Goal: Task Accomplishment & Management: Complete application form

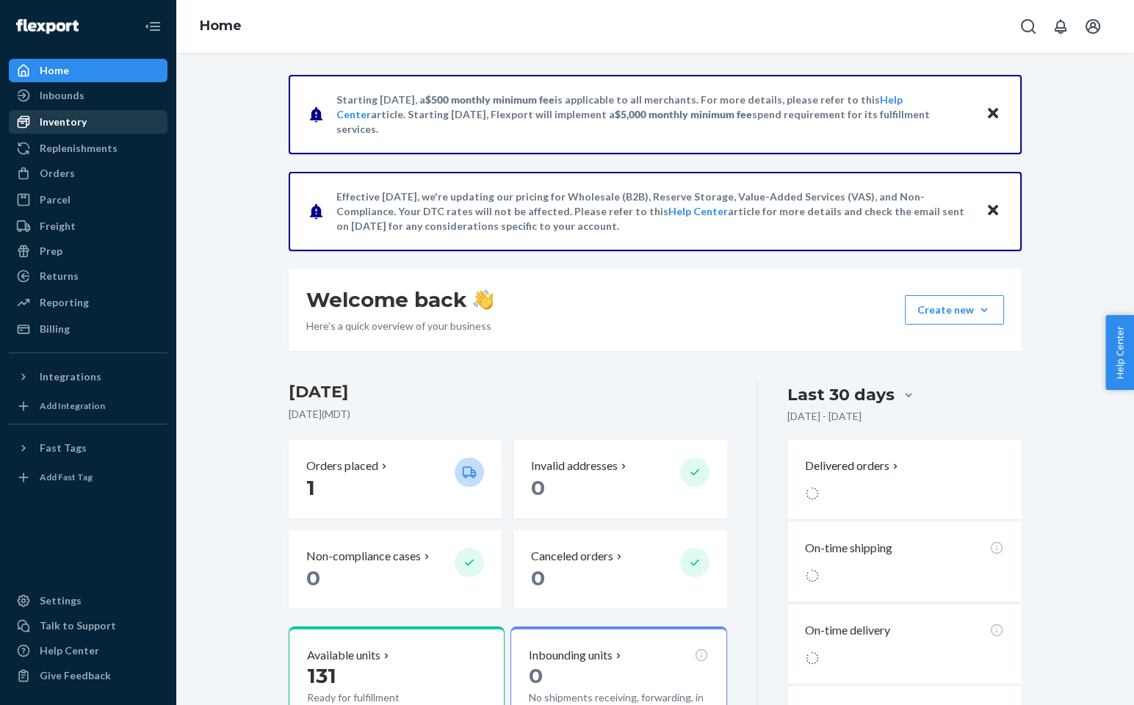
click at [84, 127] on div "Inventory" at bounding box center [63, 122] width 47 height 15
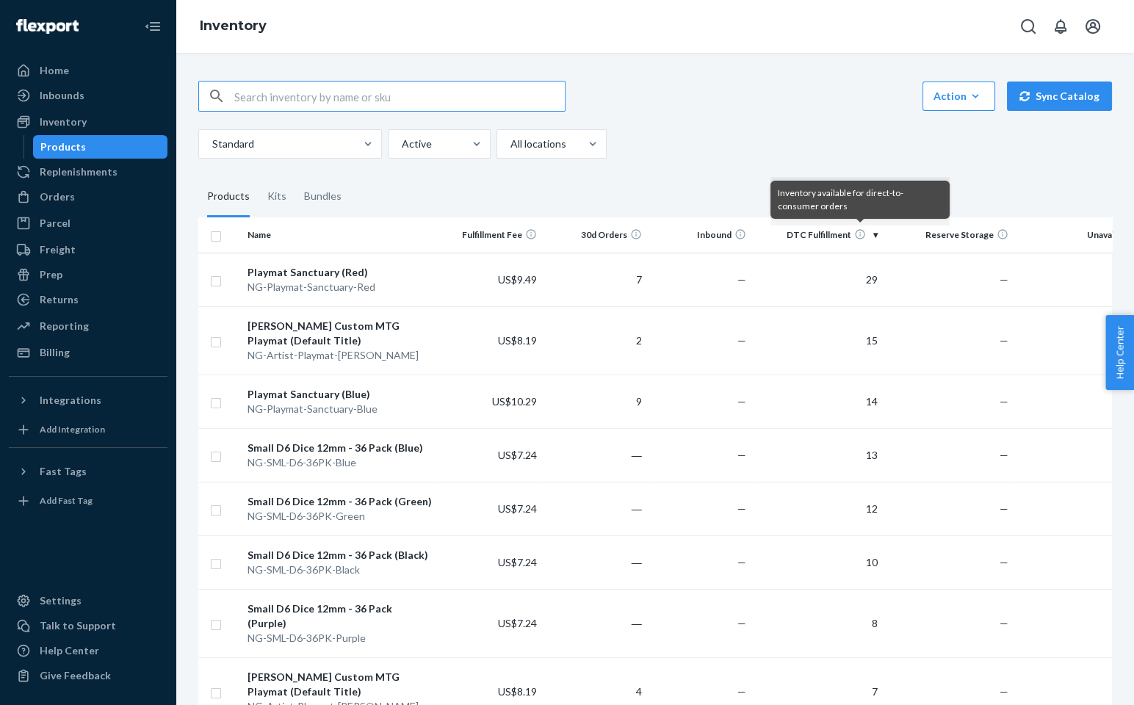
click at [856, 236] on icon at bounding box center [860, 235] width 10 height 10
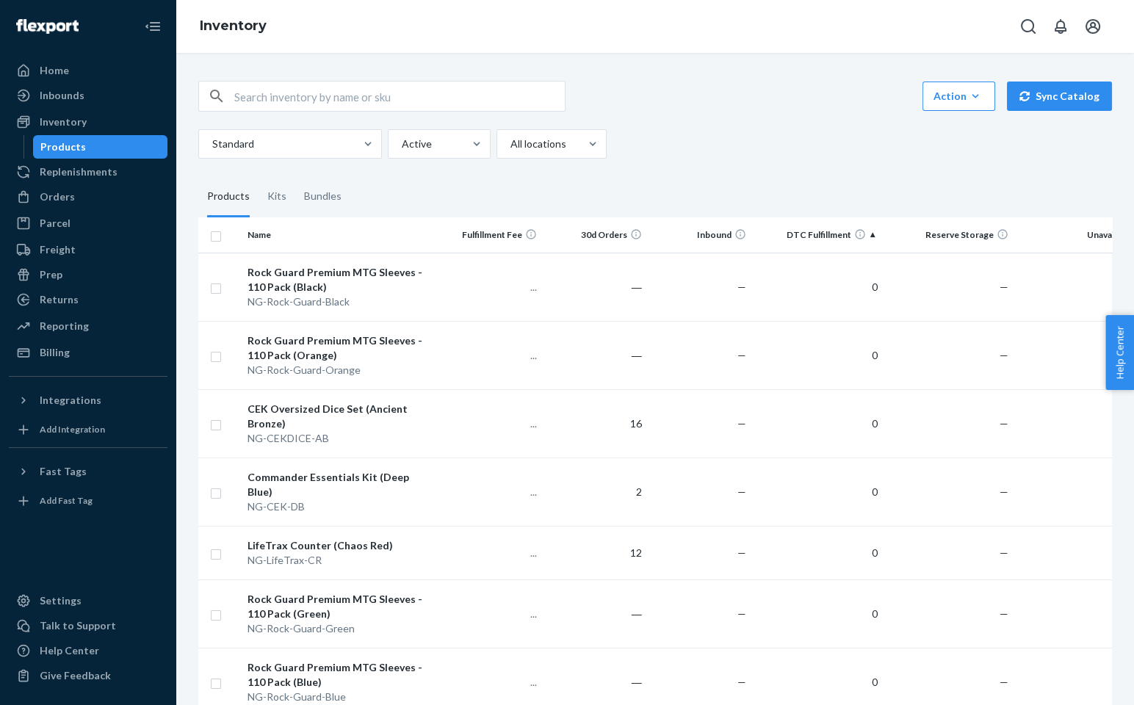
click at [841, 236] on th "DTC Fulfillment" at bounding box center [817, 234] width 131 height 35
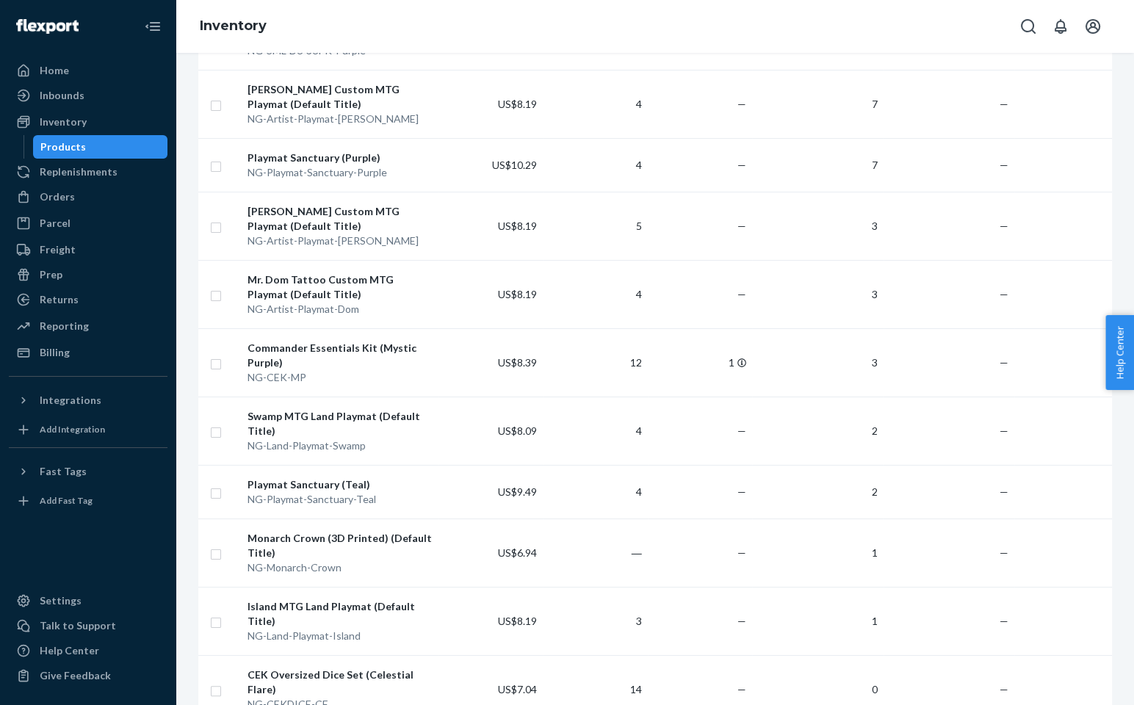
scroll to position [661, 0]
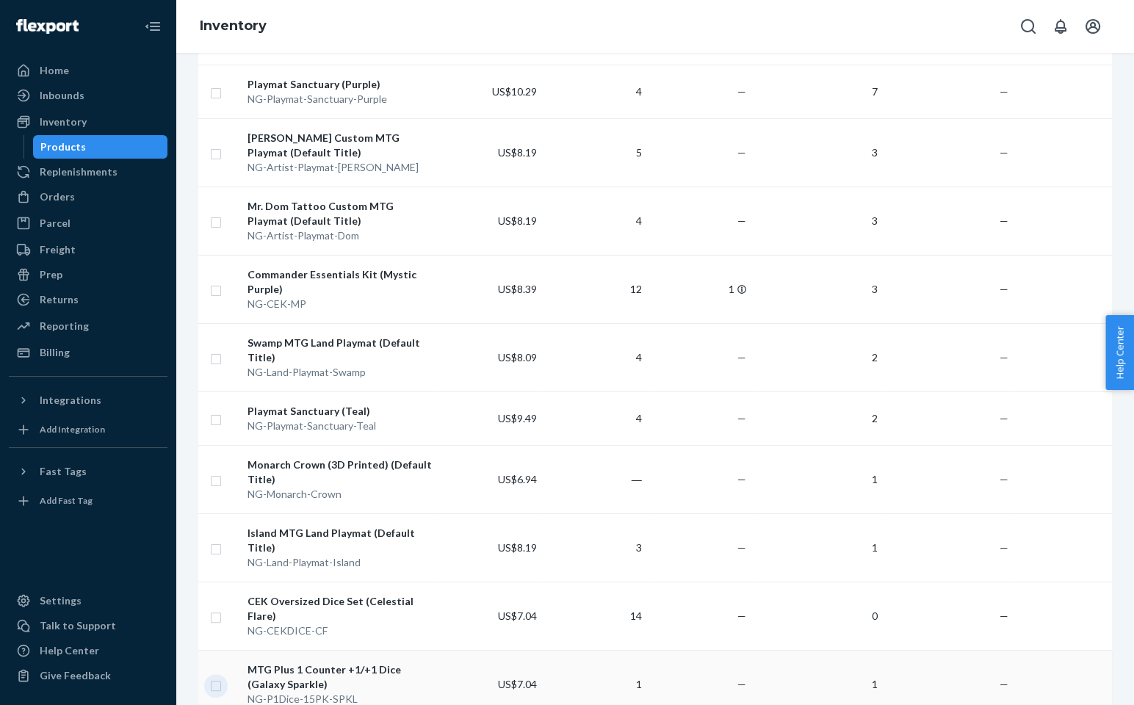
click at [215, 677] on input "checkbox" at bounding box center [216, 684] width 12 height 15
checkbox input "true"
click at [217, 540] on input "checkbox" at bounding box center [216, 547] width 12 height 15
checkbox input "true"
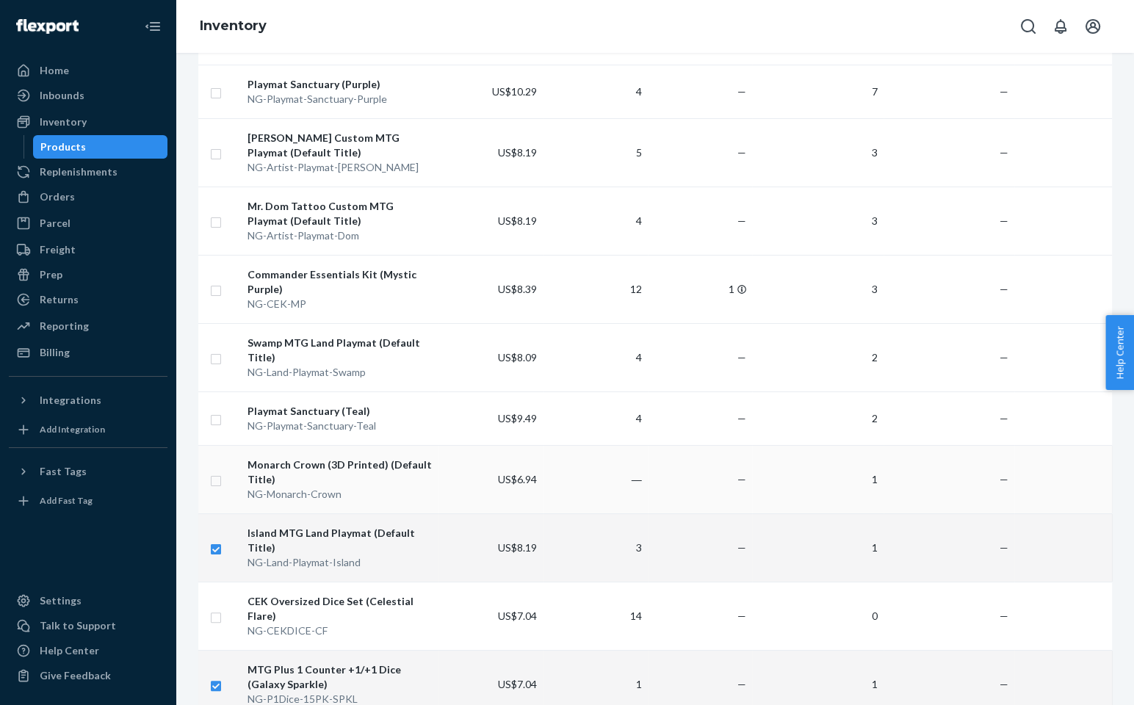
checkbox input "true"
click at [217, 472] on input "checkbox" at bounding box center [216, 479] width 12 height 15
checkbox input "true"
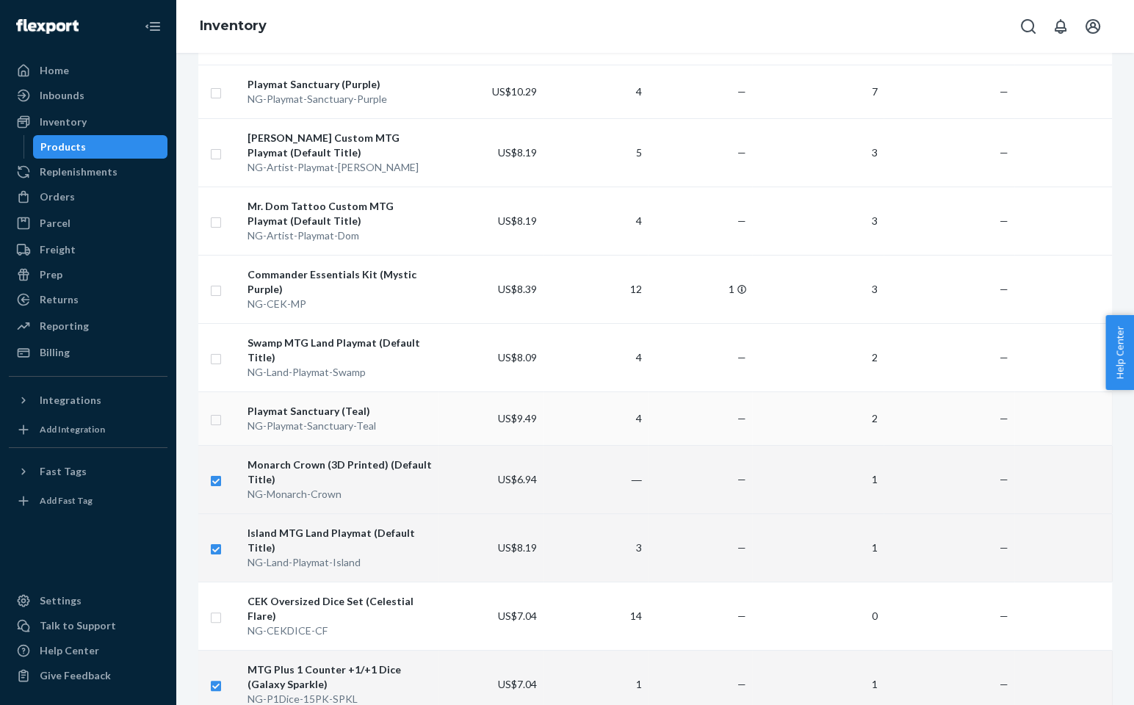
checkbox input "true"
click at [217, 411] on input "checkbox" at bounding box center [216, 418] width 12 height 15
checkbox input "true"
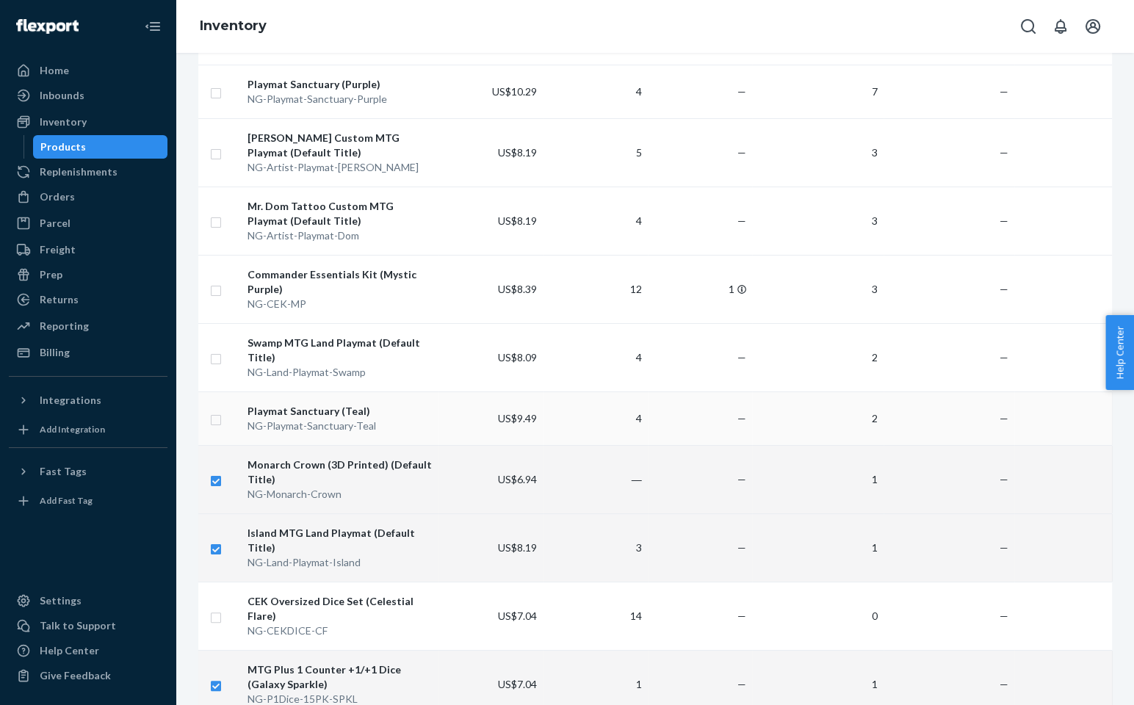
checkbox input "true"
click at [215, 350] on input "checkbox" at bounding box center [216, 357] width 12 height 15
checkbox input "true"
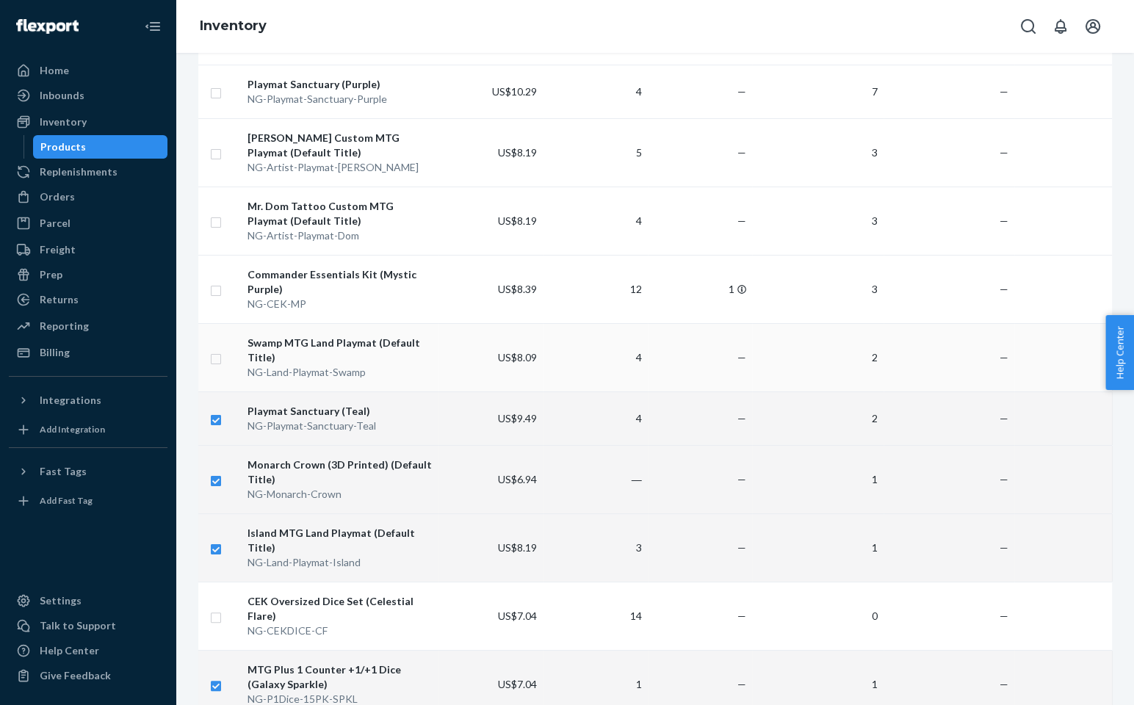
checkbox input "true"
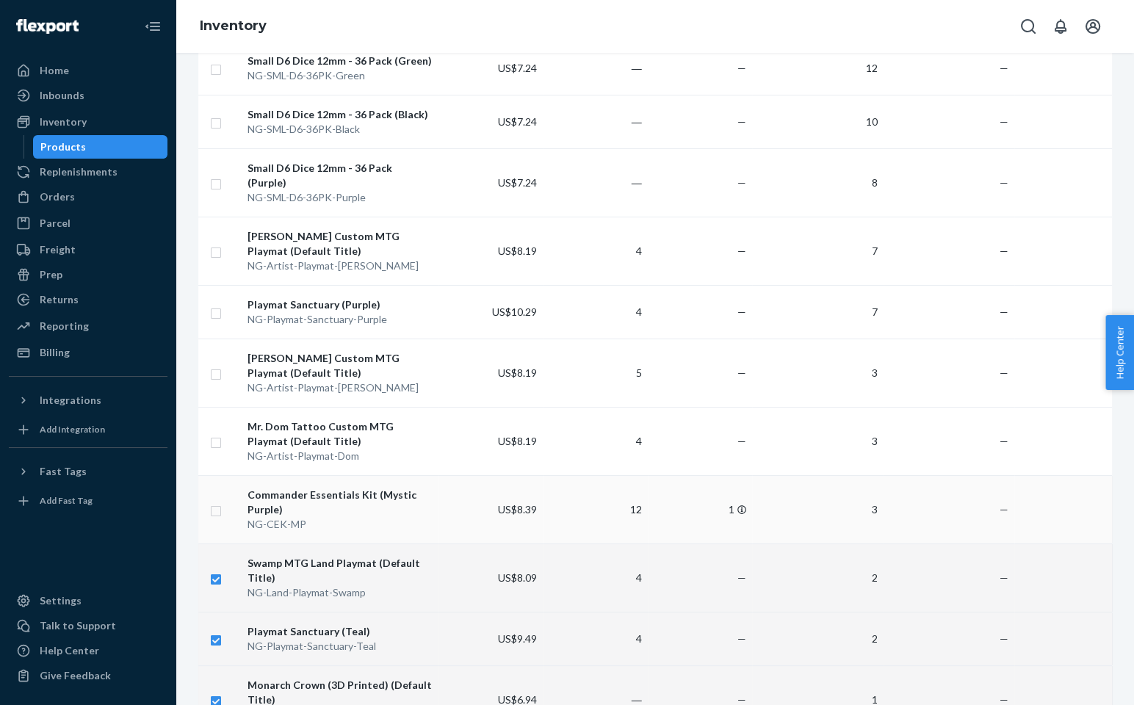
scroll to position [441, 0]
checkbox input "true"
click at [212, 502] on input "checkbox" at bounding box center [216, 509] width 12 height 15
checkbox input "true"
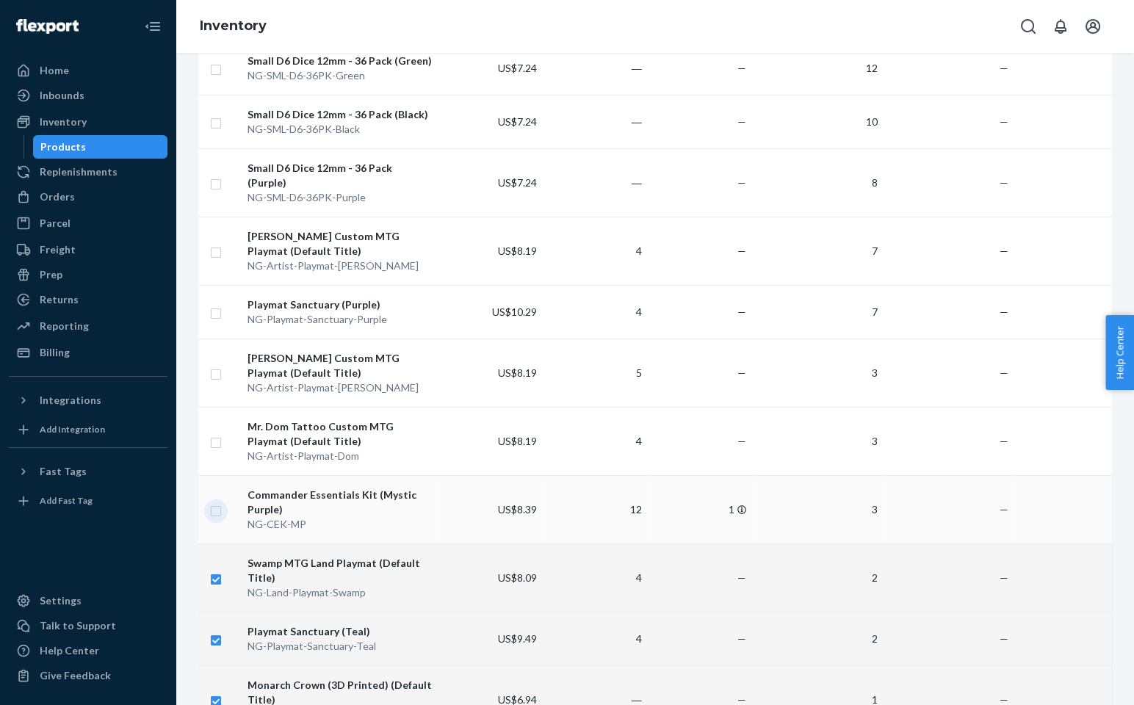
checkbox input "true"
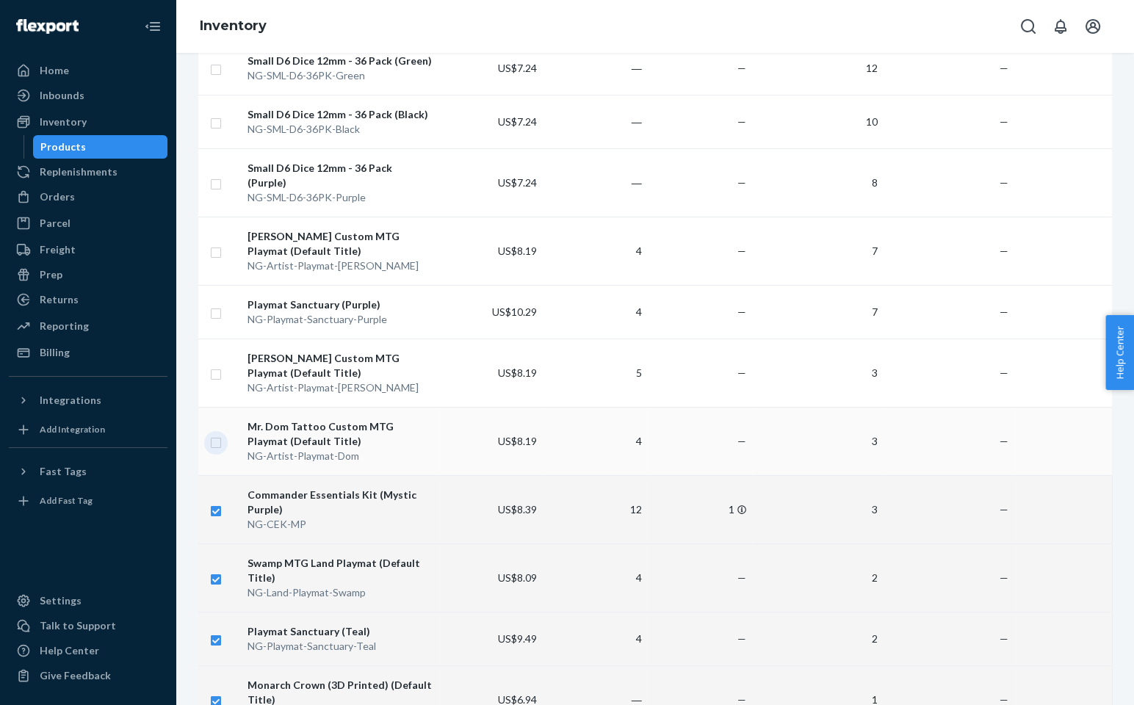
click at [212, 433] on input "checkbox" at bounding box center [216, 440] width 12 height 15
checkbox input "true"
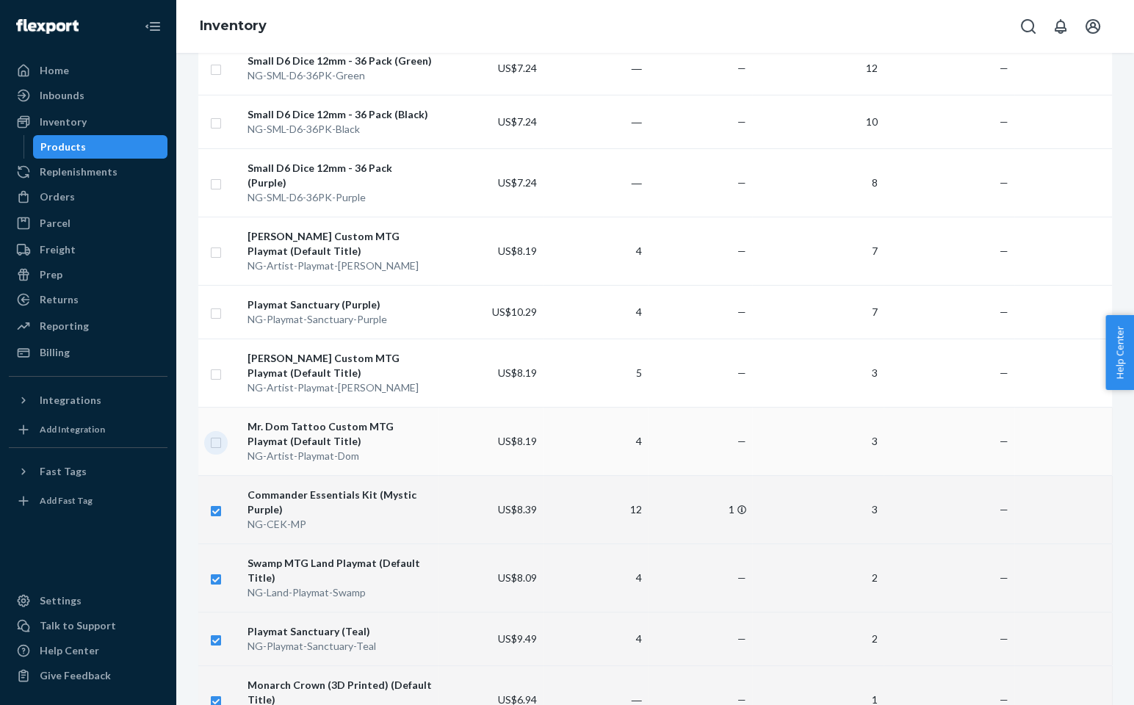
checkbox input "true"
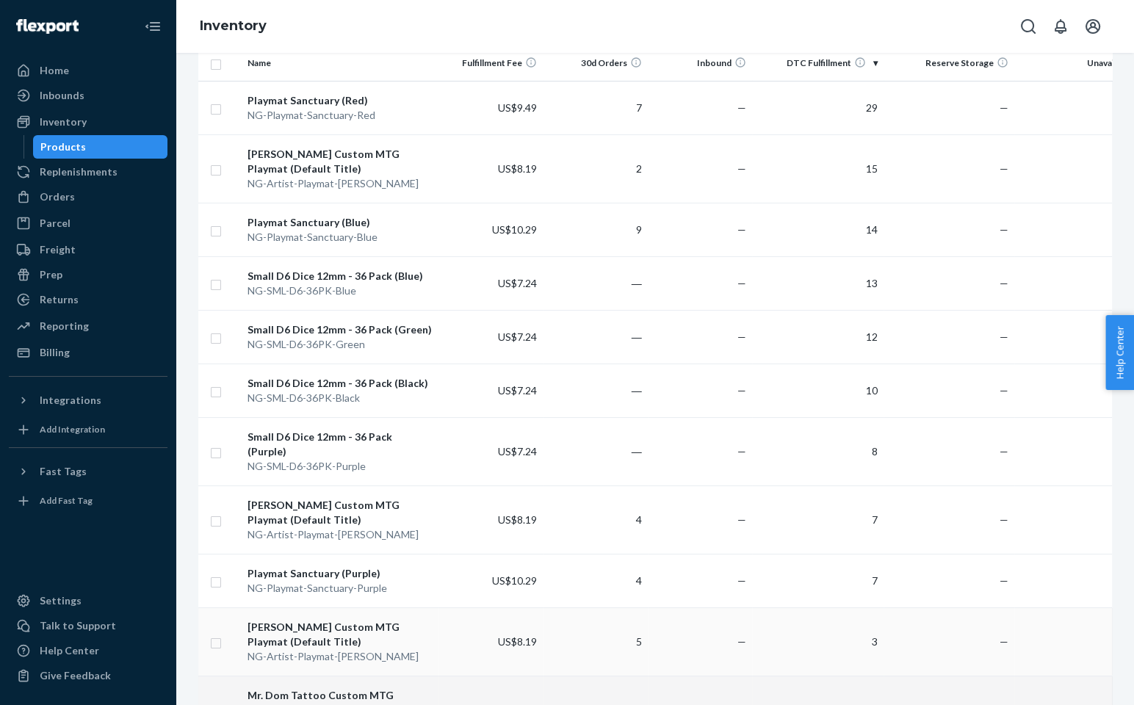
scroll to position [367, 0]
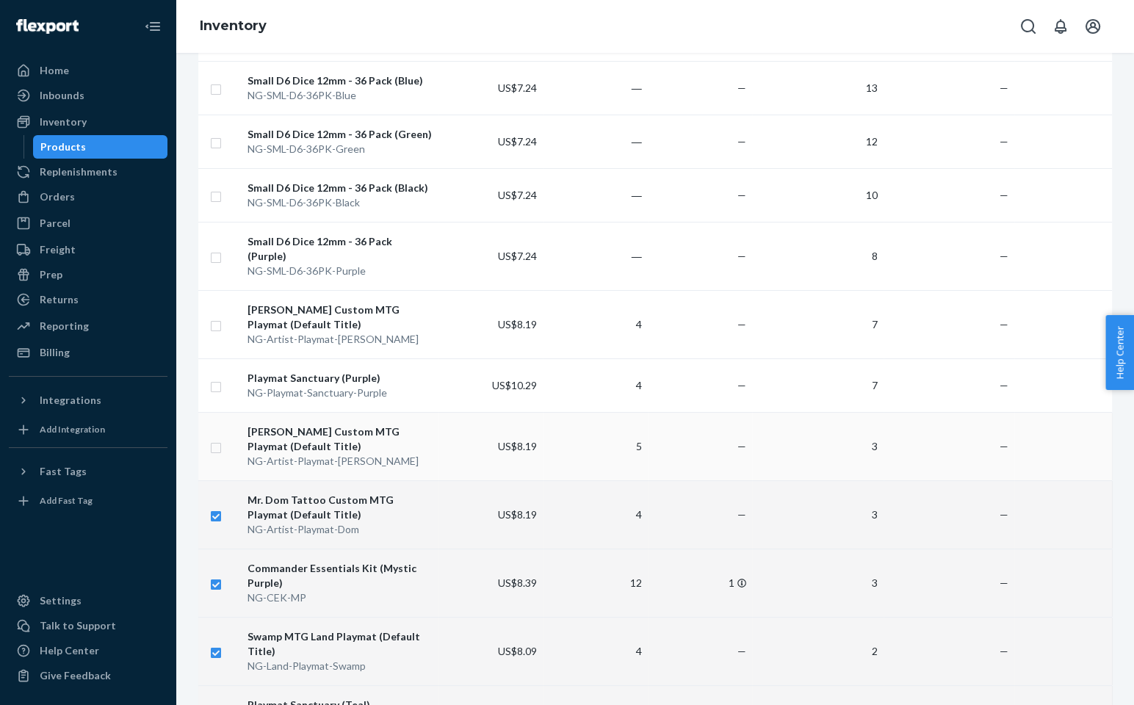
checkbox input "true"
click at [215, 439] on input "checkbox" at bounding box center [216, 446] width 12 height 15
checkbox input "true"
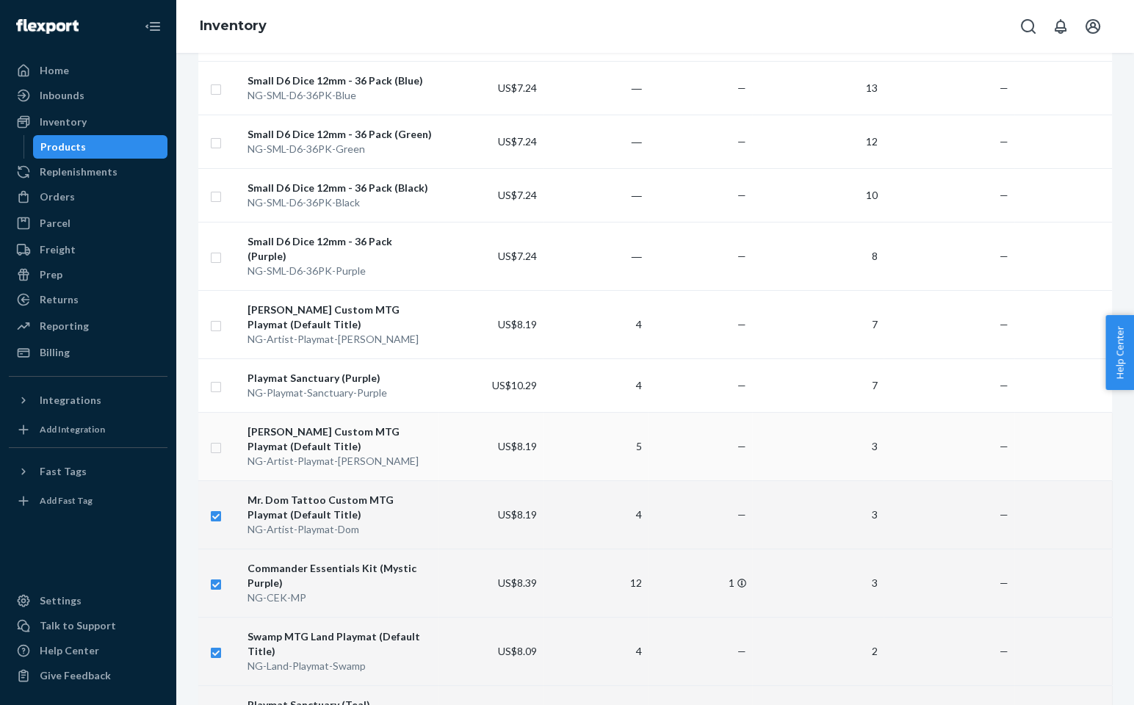
checkbox input "true"
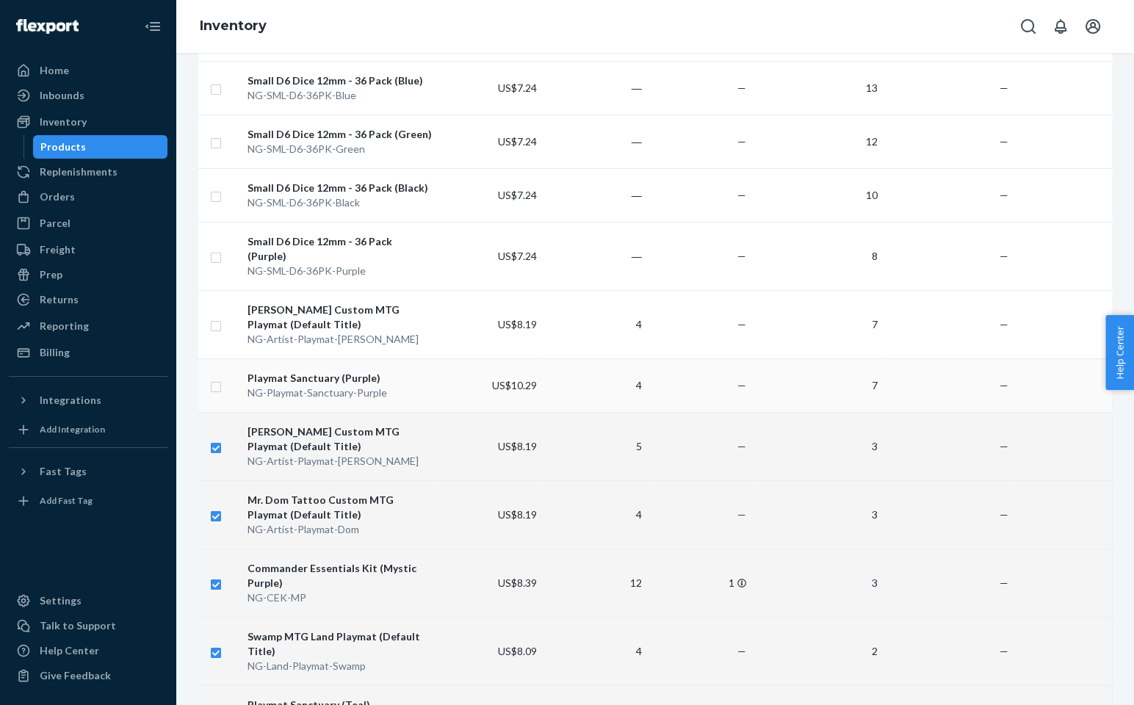
checkbox input "true"
click at [215, 378] on input "checkbox" at bounding box center [216, 385] width 12 height 15
checkbox input "true"
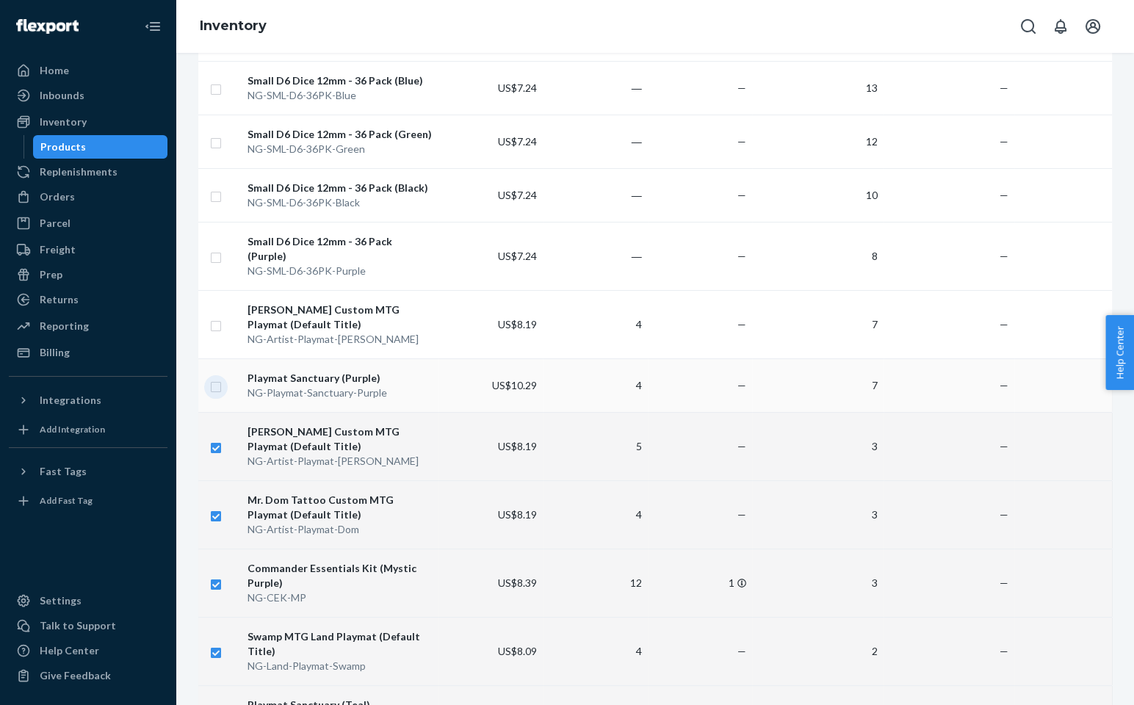
checkbox input "true"
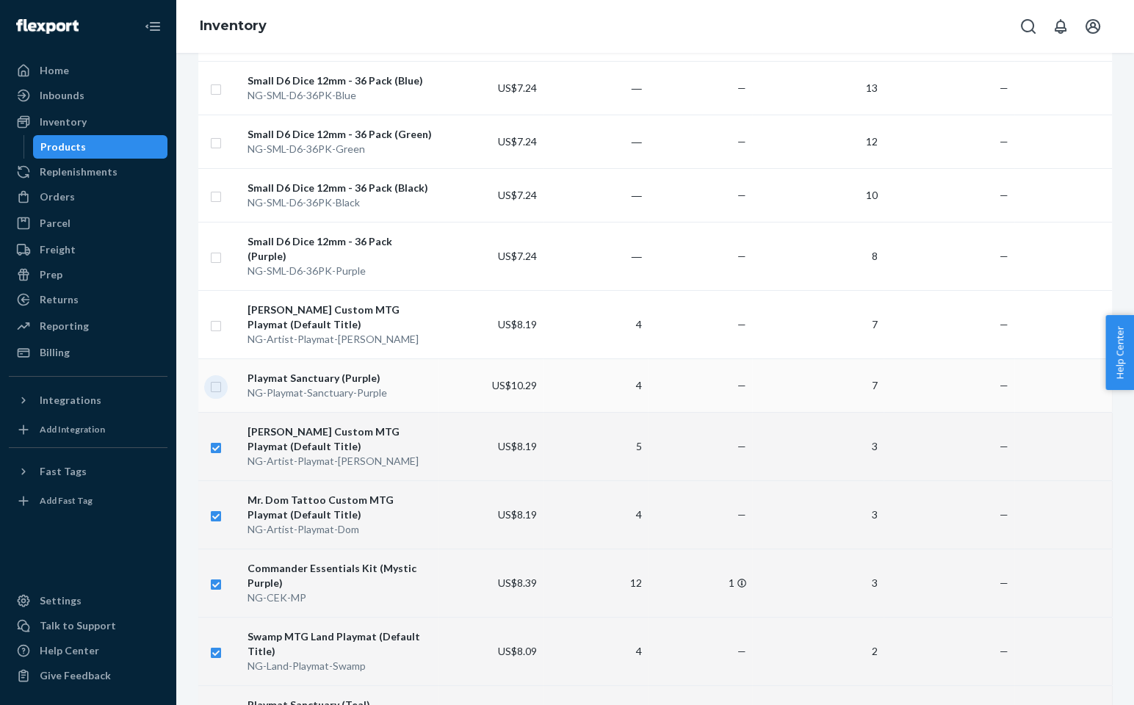
checkbox input "true"
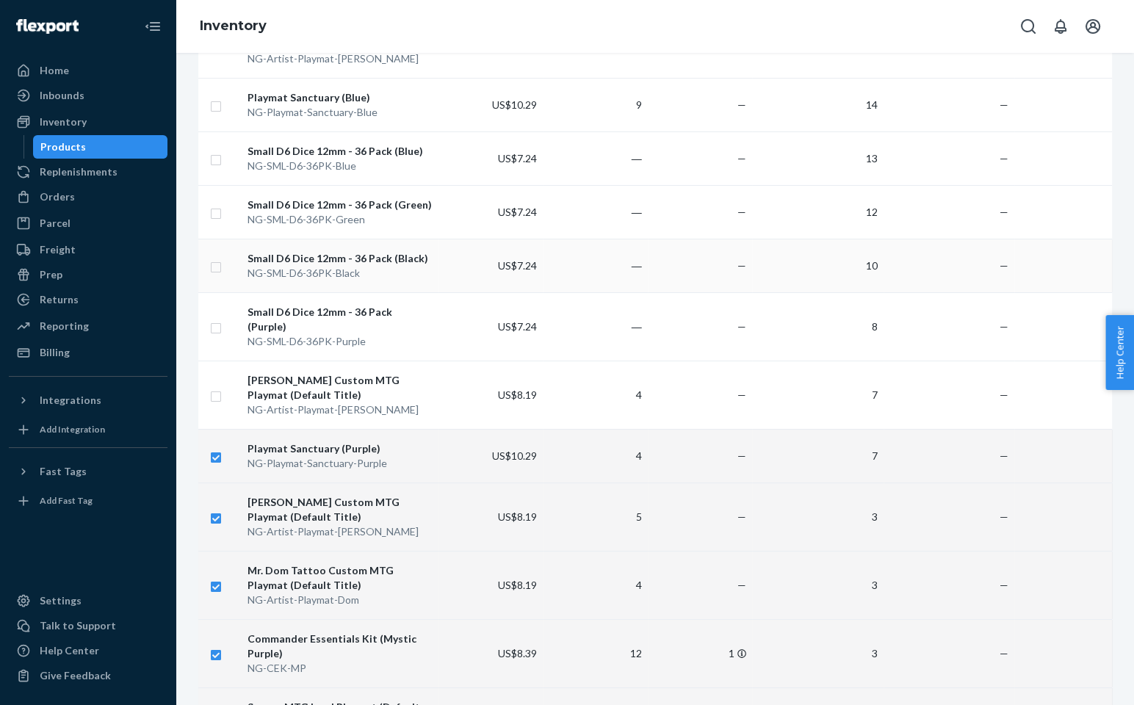
scroll to position [147, 0]
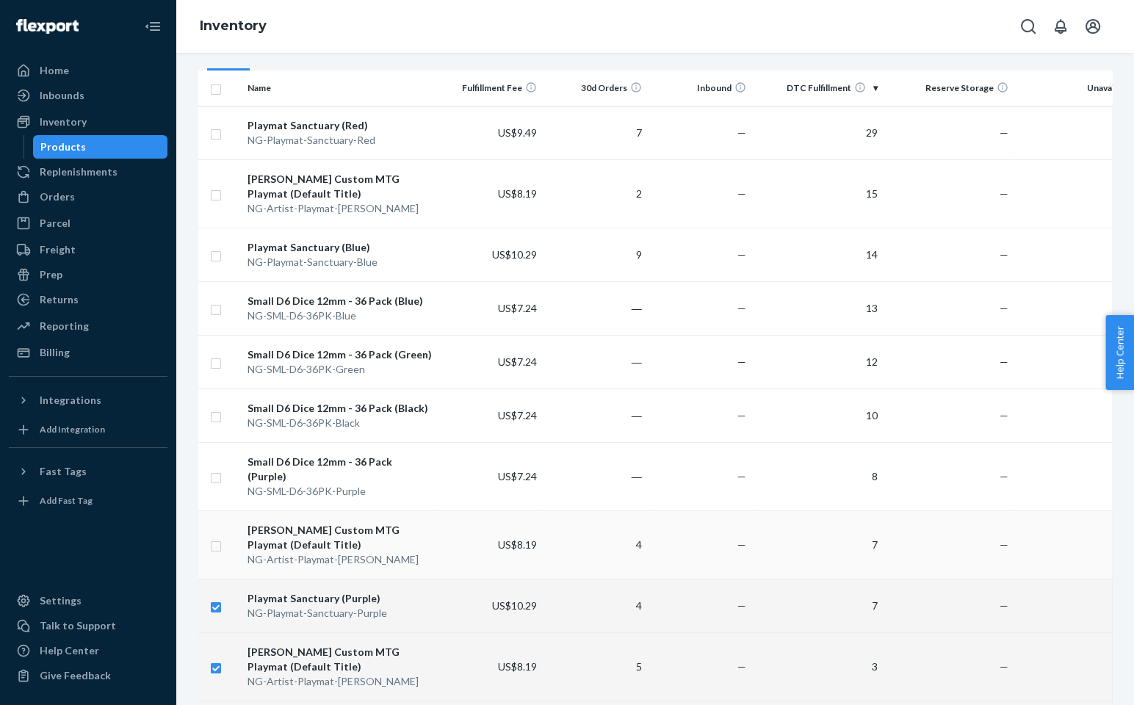
checkbox input "true"
click at [215, 537] on input "checkbox" at bounding box center [216, 544] width 12 height 15
checkbox input "true"
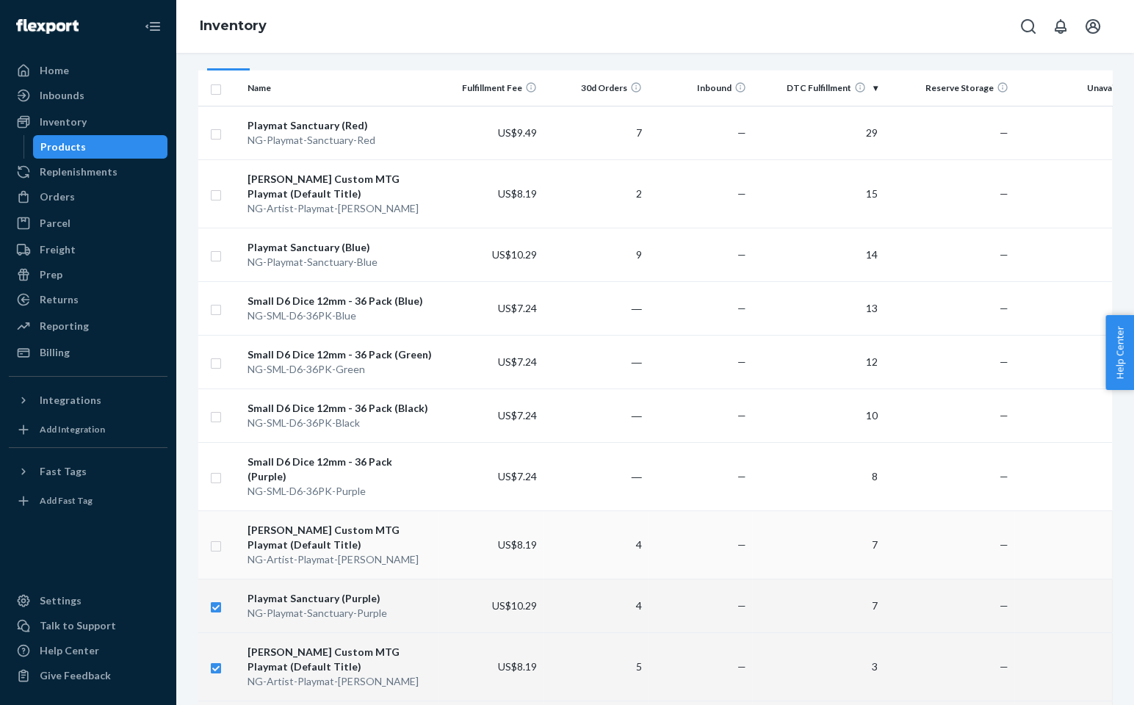
checkbox input "true"
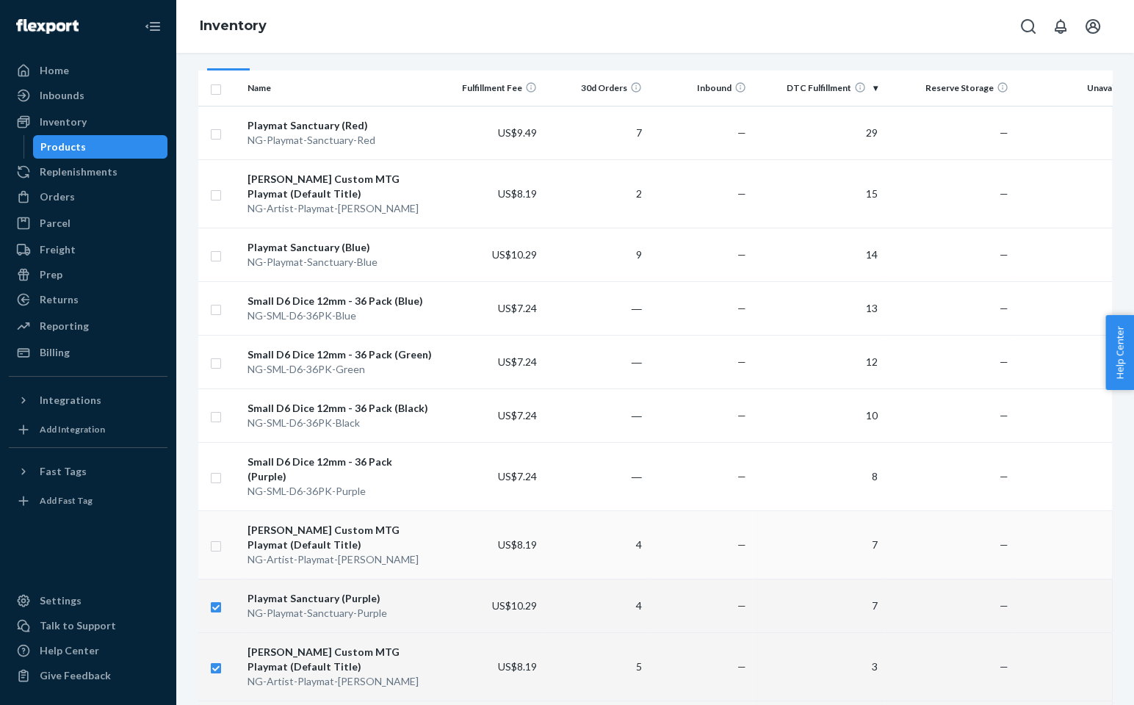
checkbox input "true"
click at [214, 471] on input "checkbox" at bounding box center [216, 476] width 12 height 15
checkbox input "true"
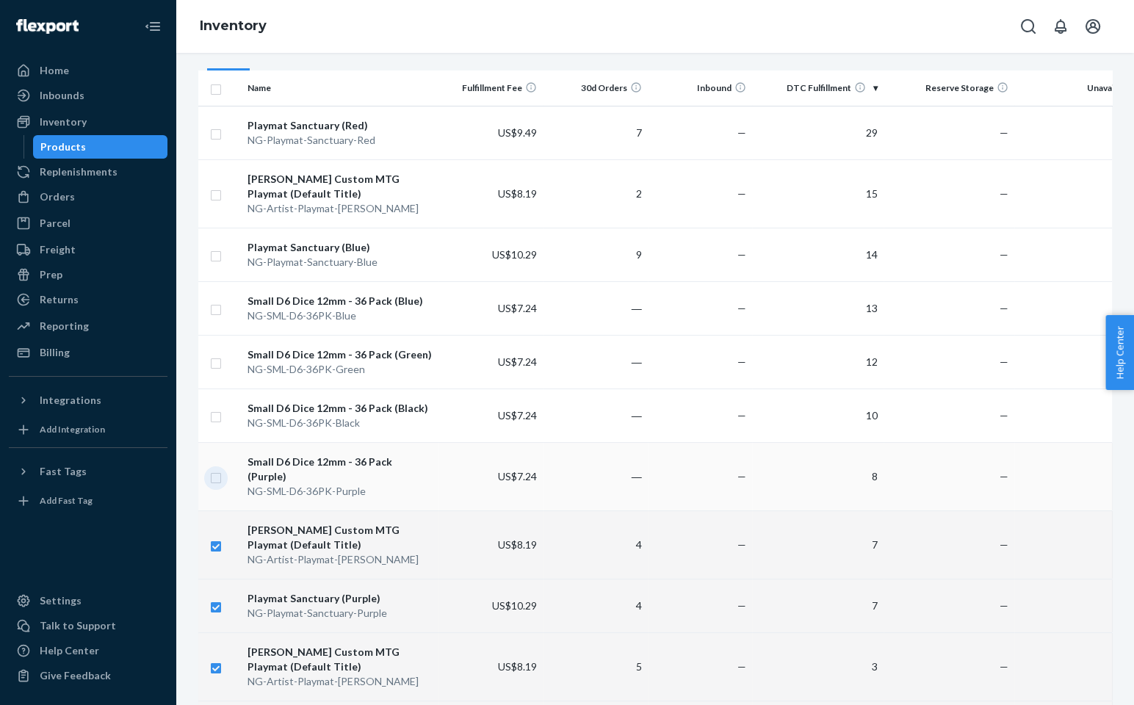
checkbox input "true"
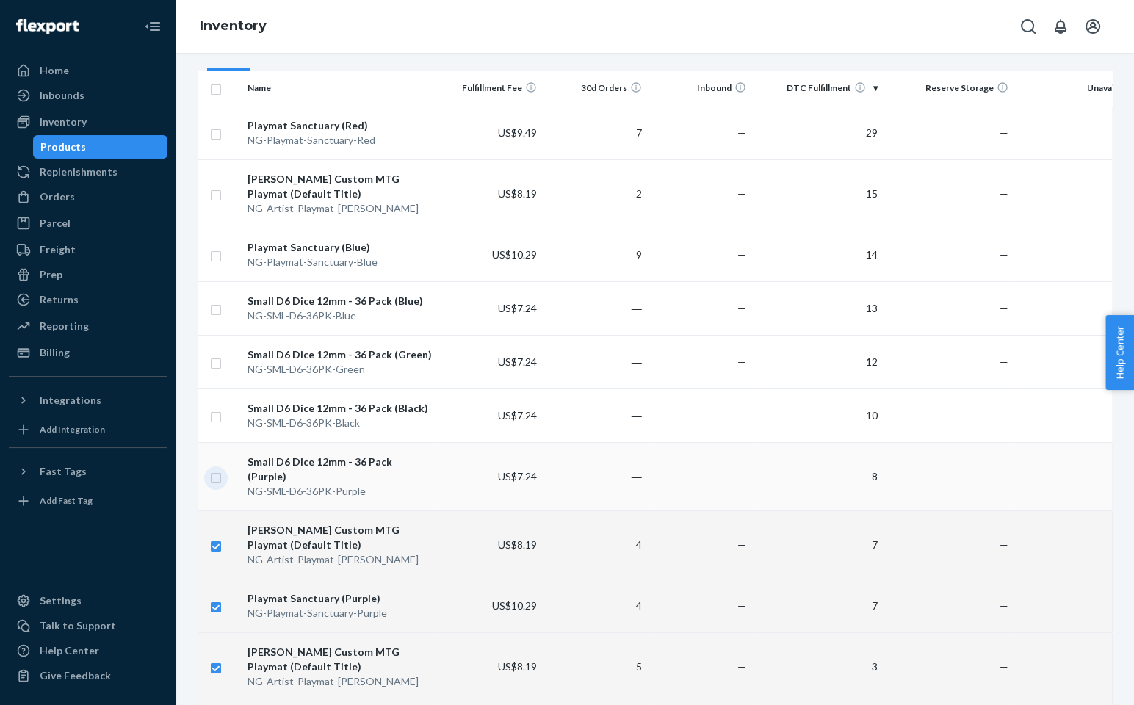
checkbox input "true"
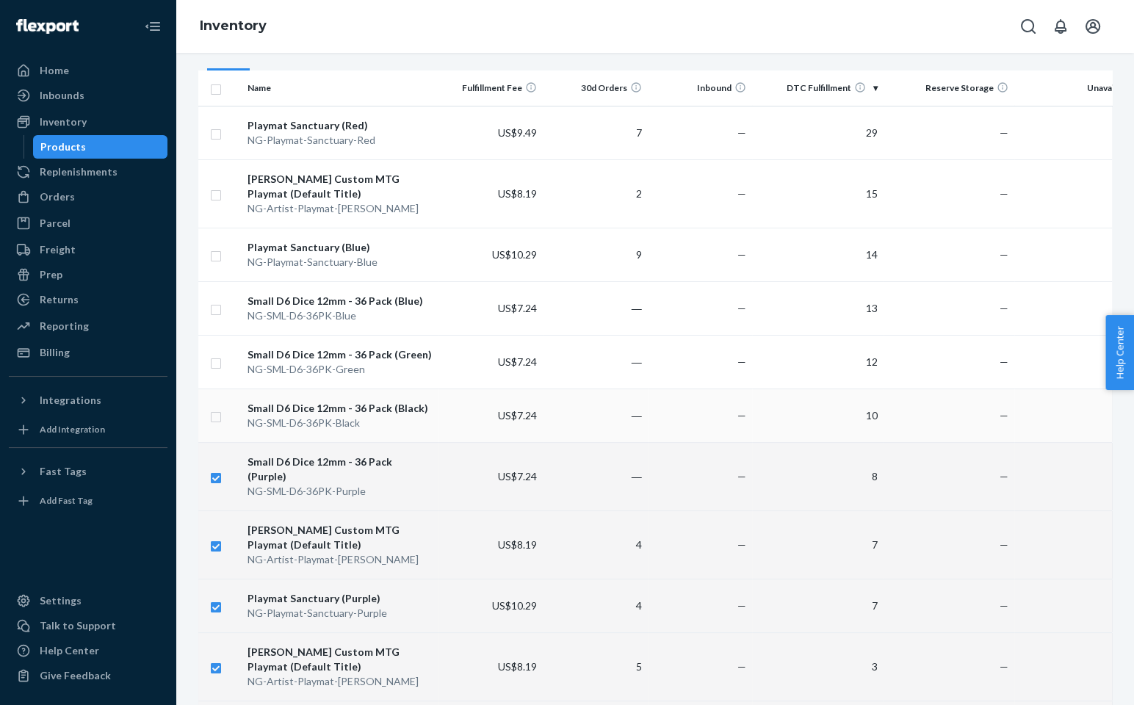
checkbox input "true"
click at [217, 416] on input "checkbox" at bounding box center [216, 415] width 12 height 15
checkbox input "true"
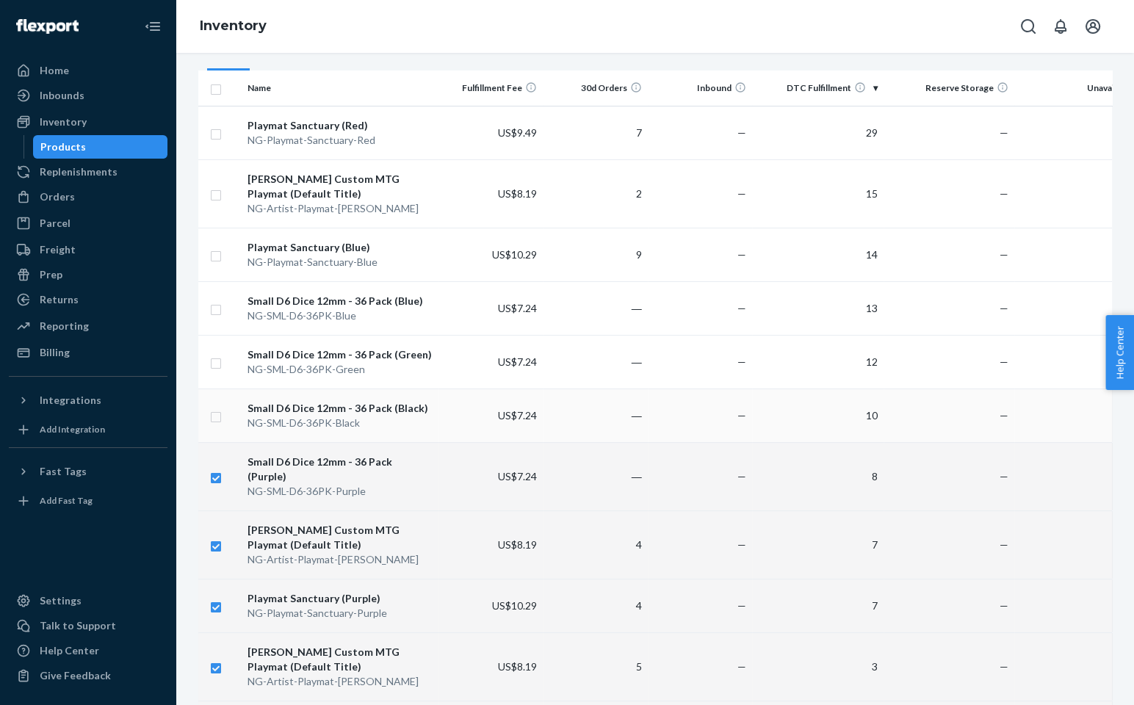
checkbox input "true"
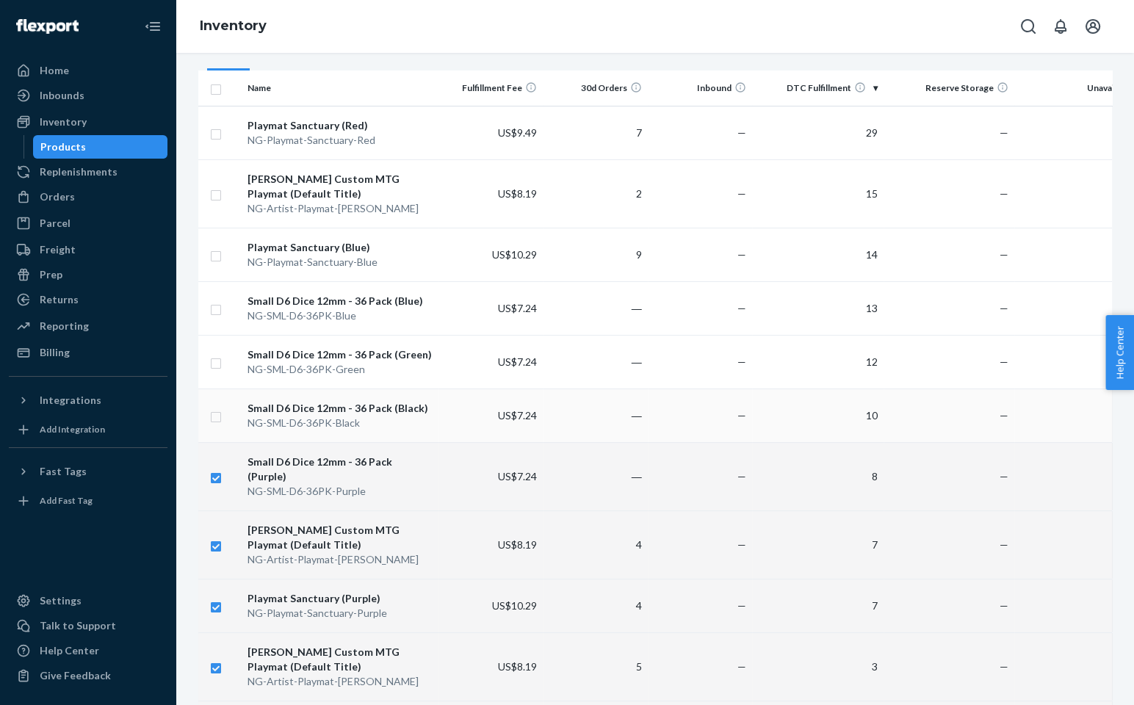
checkbox input "true"
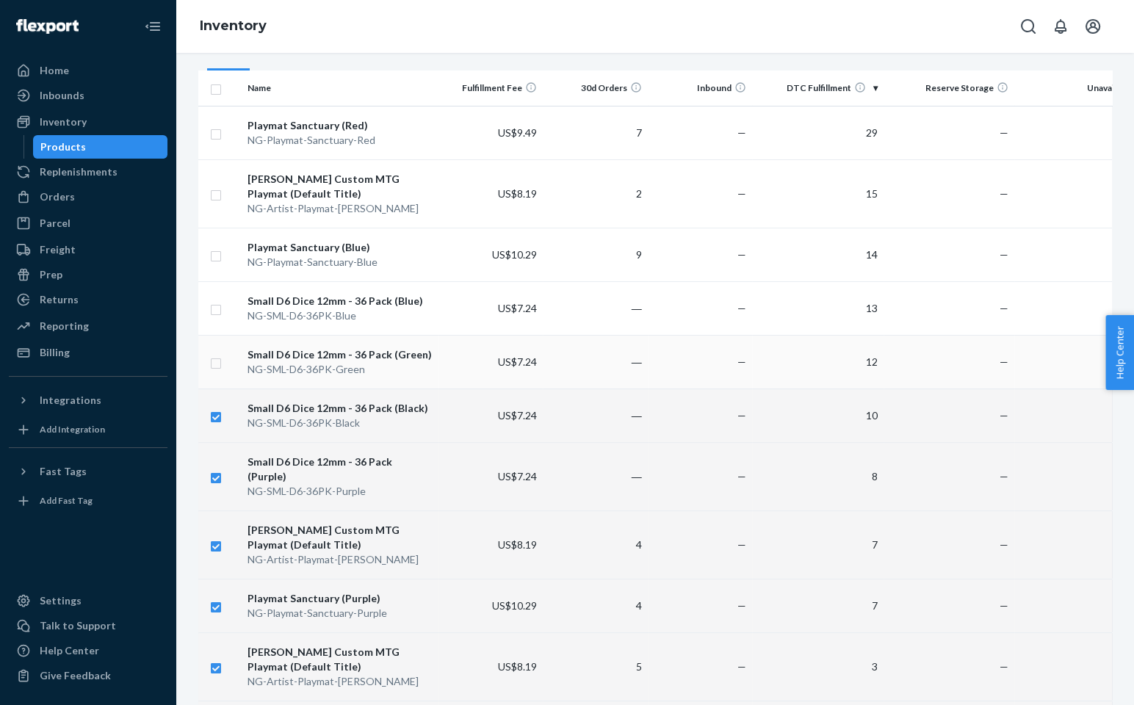
click at [215, 361] on input "checkbox" at bounding box center [216, 361] width 12 height 15
checkbox input "true"
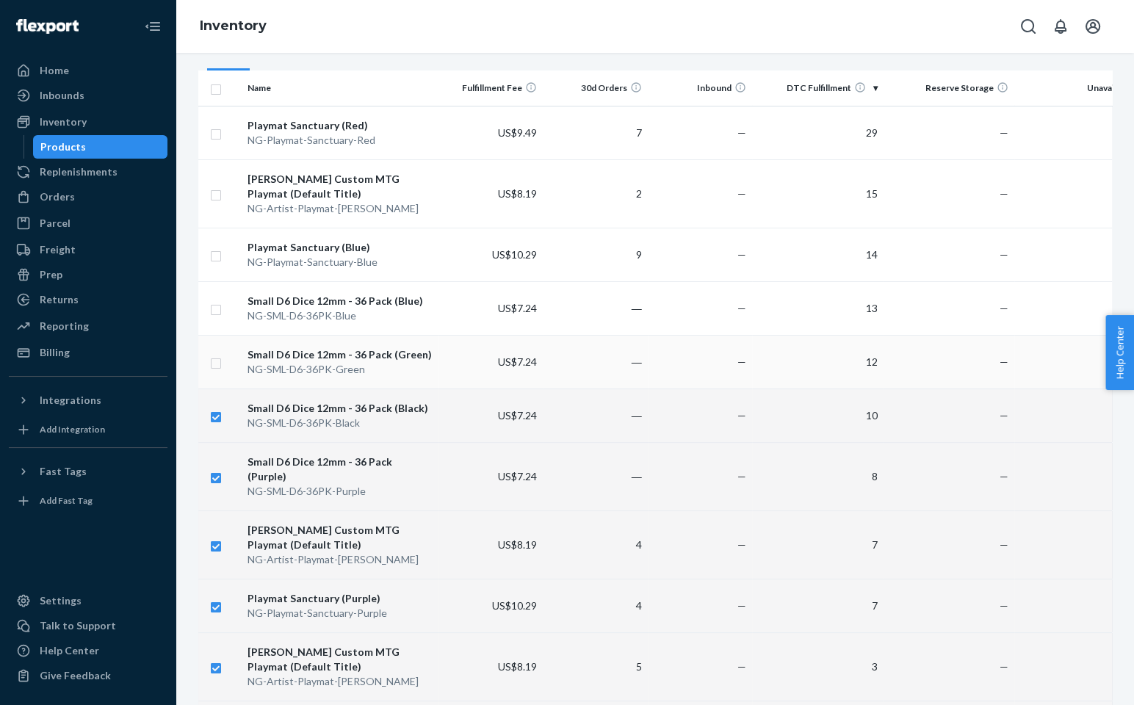
checkbox input "true"
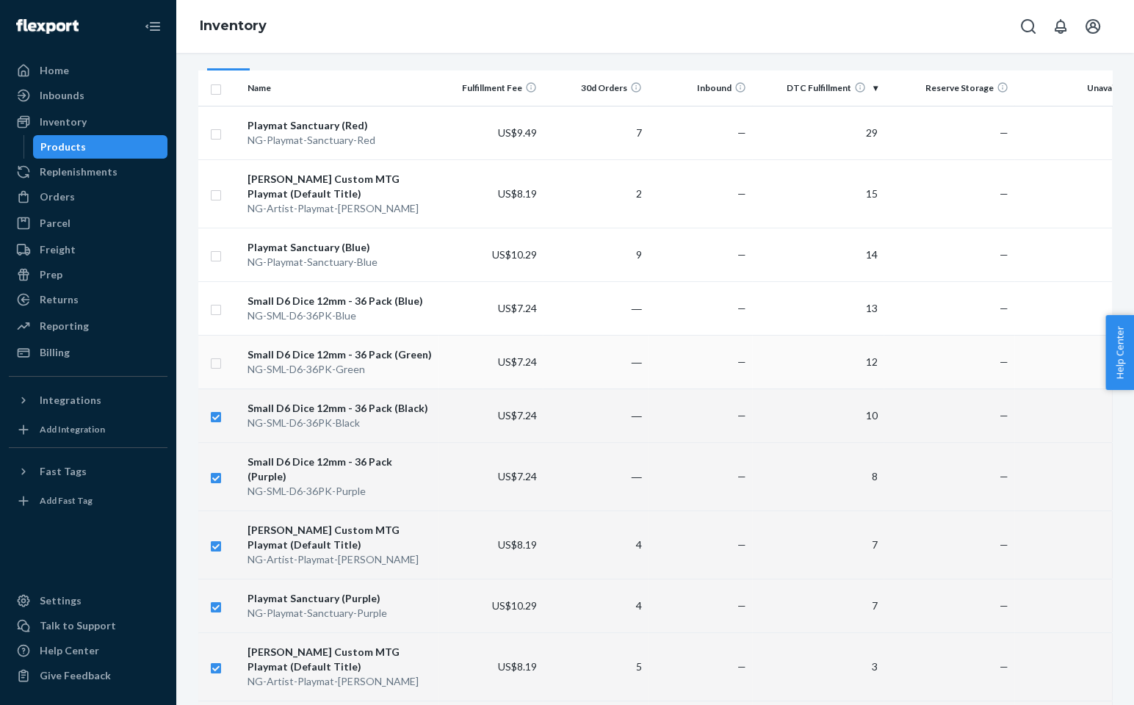
checkbox input "true"
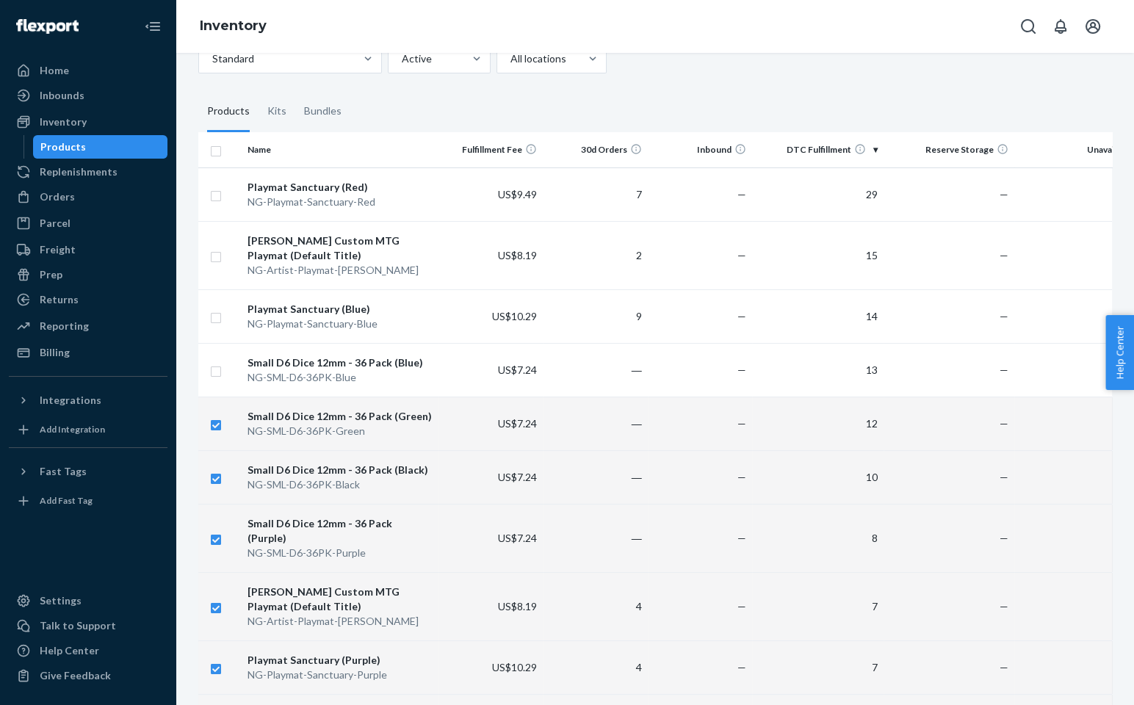
scroll to position [0, 0]
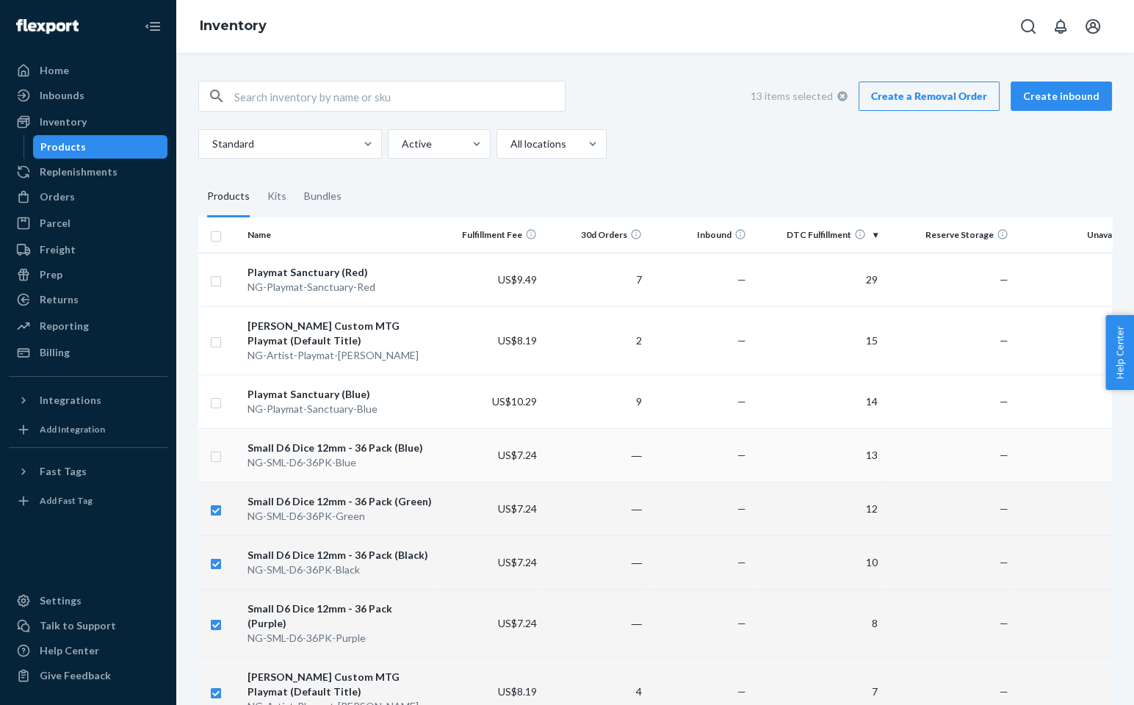
checkbox input "true"
click at [214, 458] on input "checkbox" at bounding box center [216, 454] width 12 height 15
checkbox input "true"
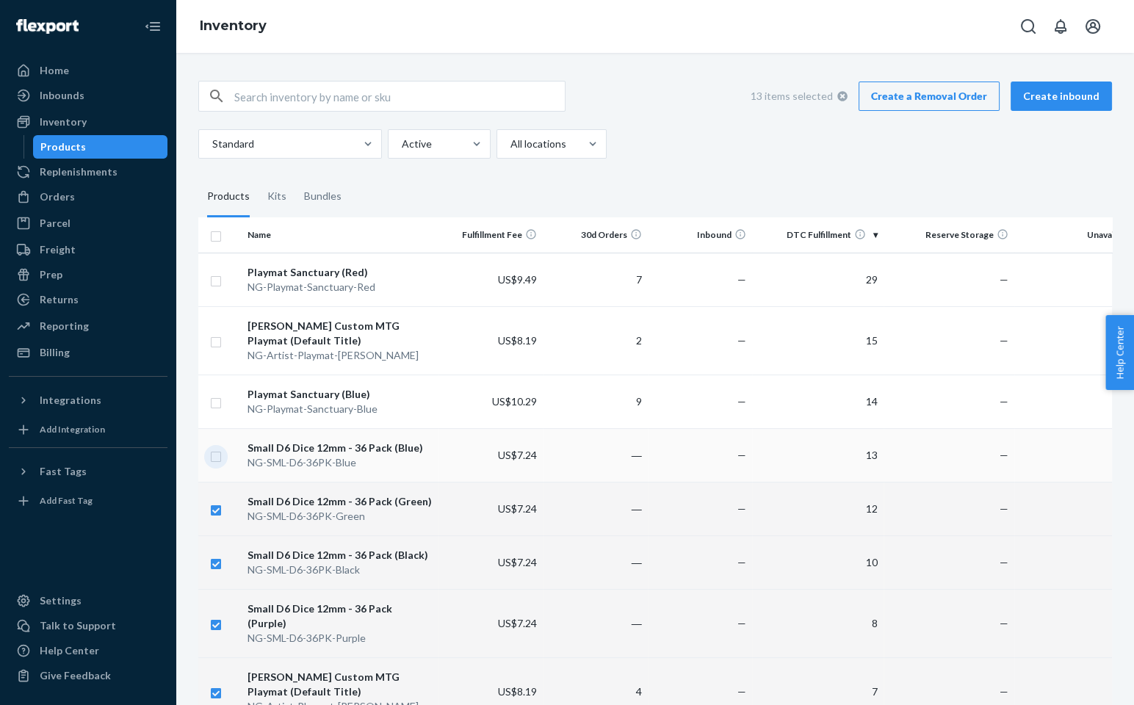
checkbox input "true"
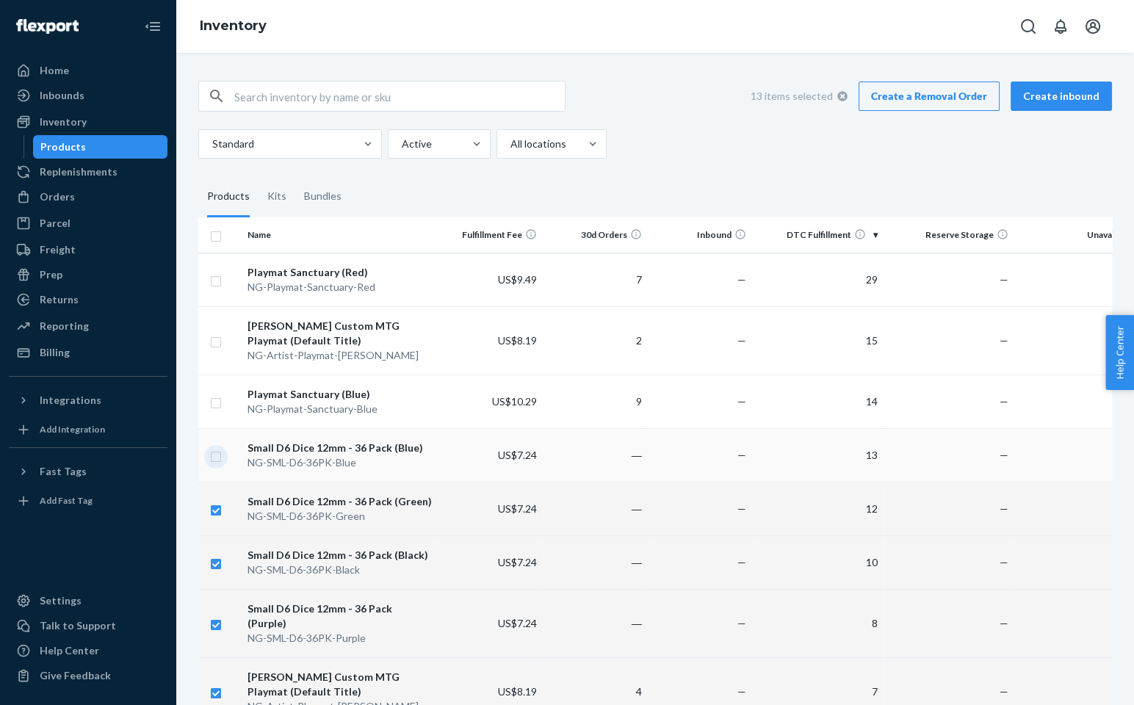
checkbox input "true"
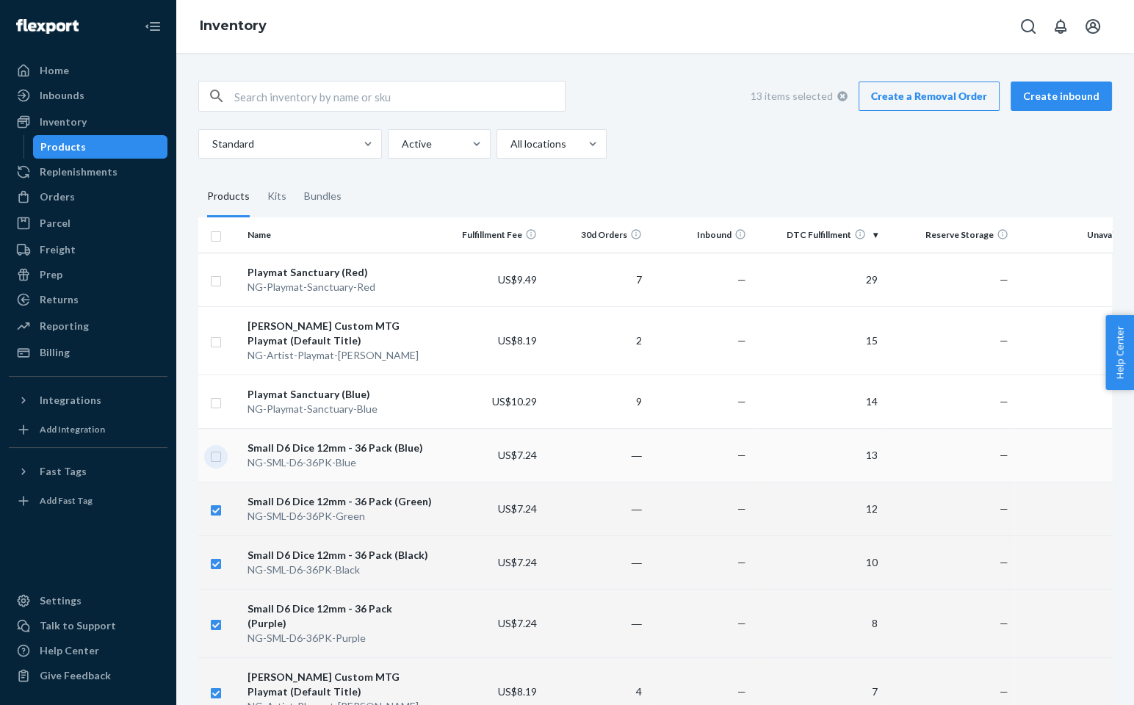
checkbox input "true"
click at [215, 405] on input "checkbox" at bounding box center [216, 401] width 12 height 15
checkbox input "true"
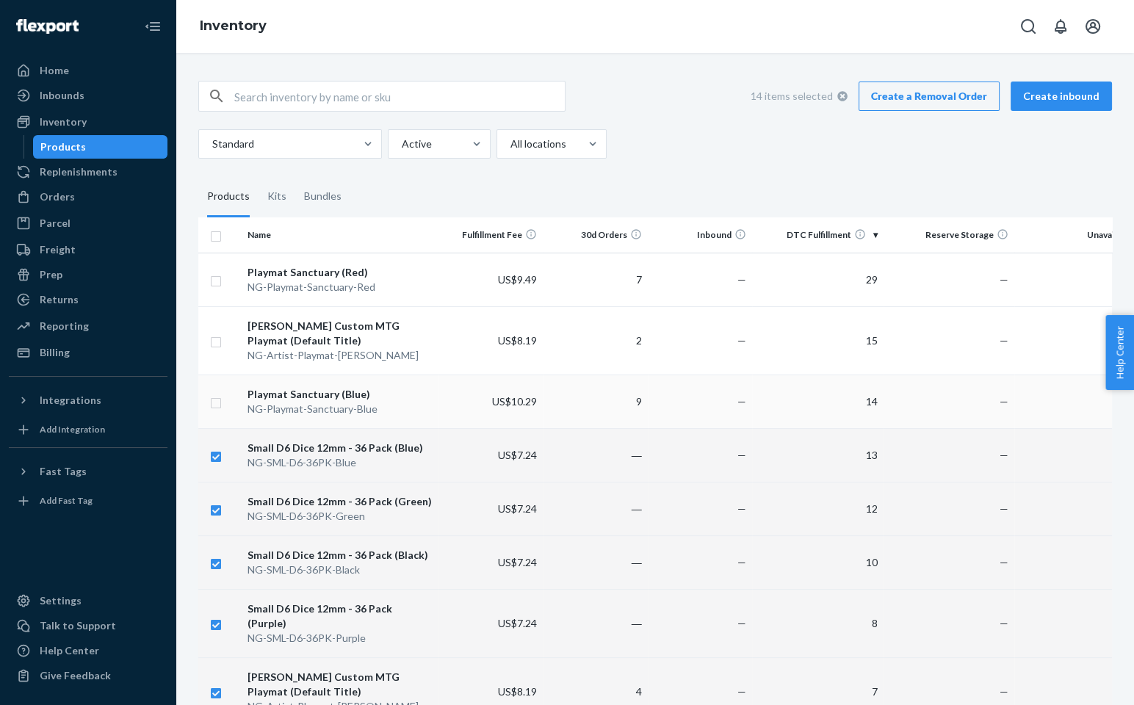
checkbox input "true"
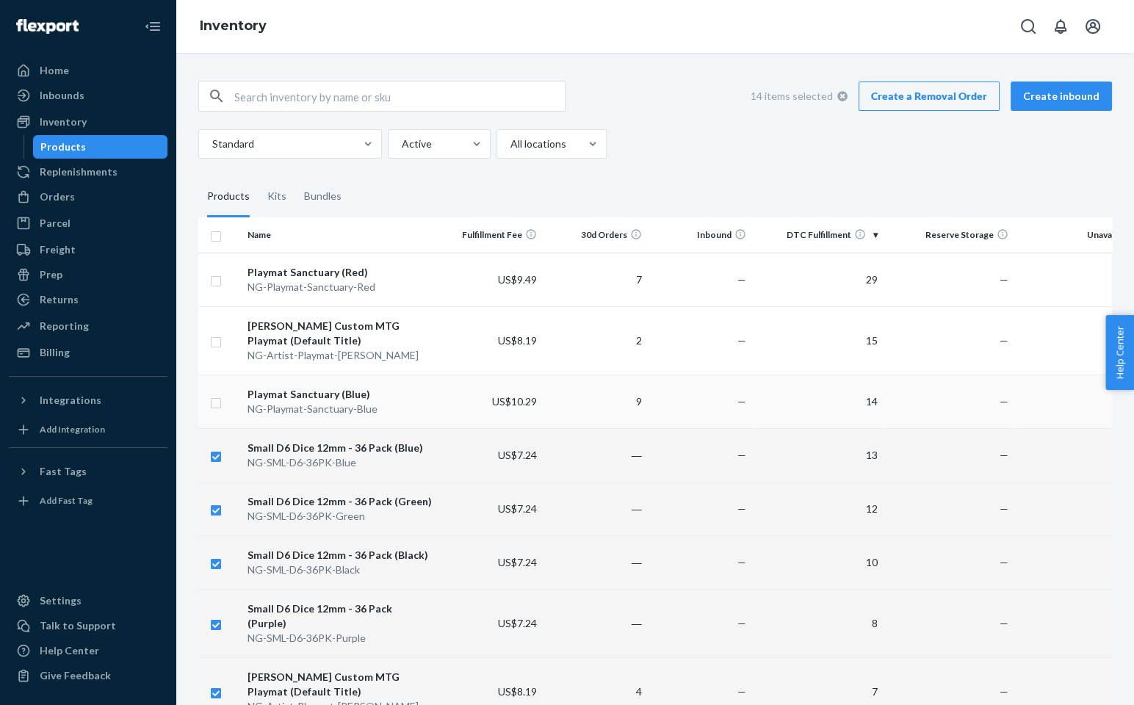
checkbox input "true"
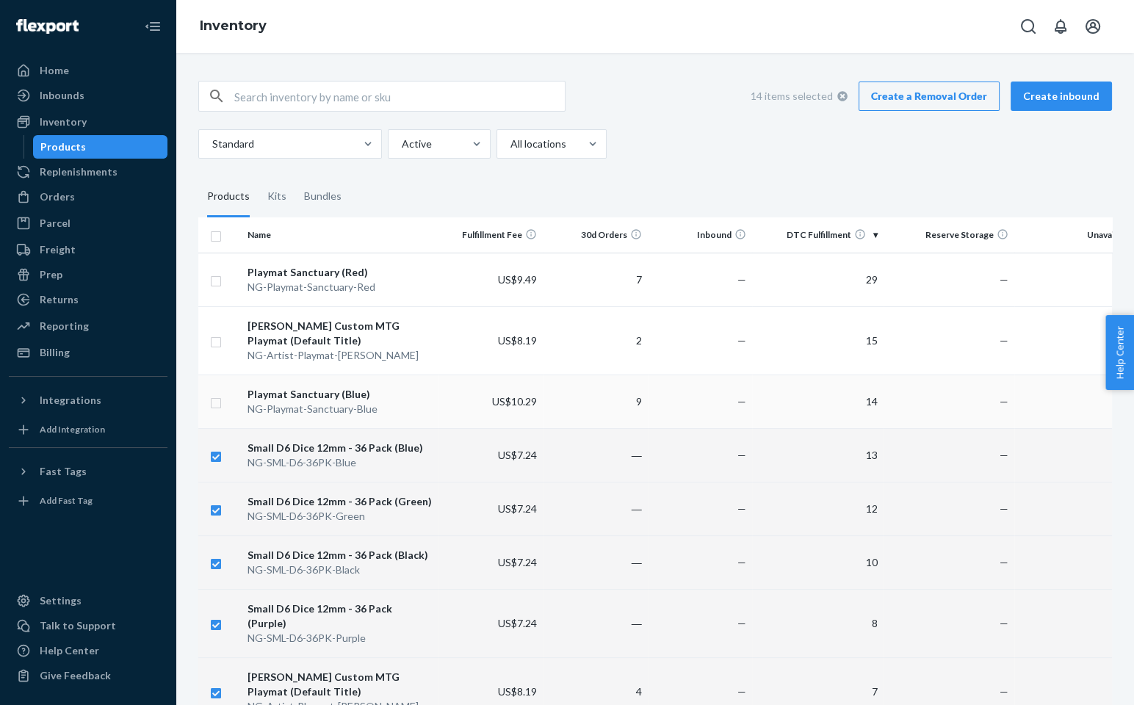
checkbox input "true"
click at [219, 342] on input "checkbox" at bounding box center [216, 340] width 12 height 15
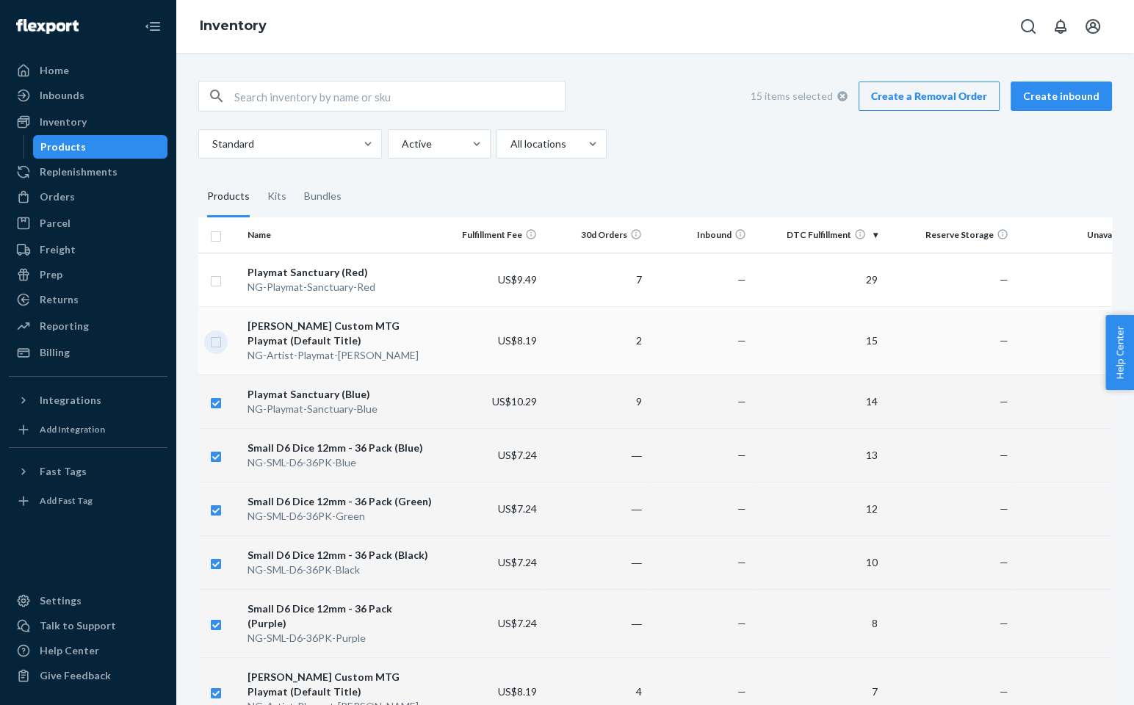
checkbox input "true"
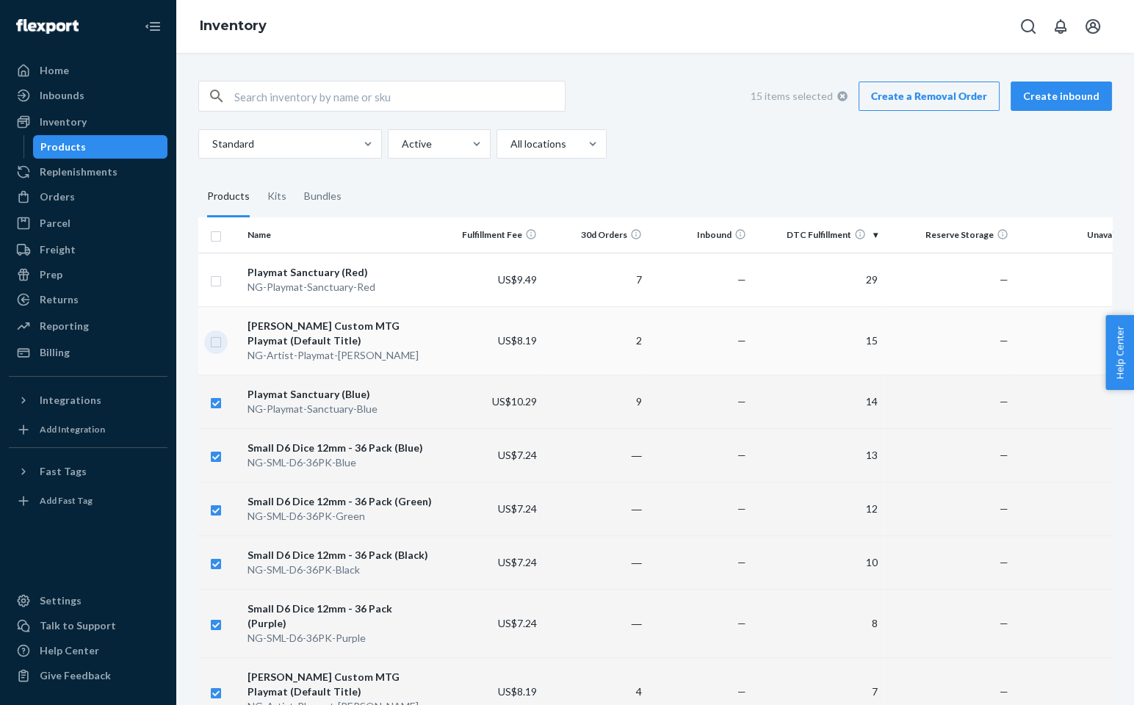
checkbox input "true"
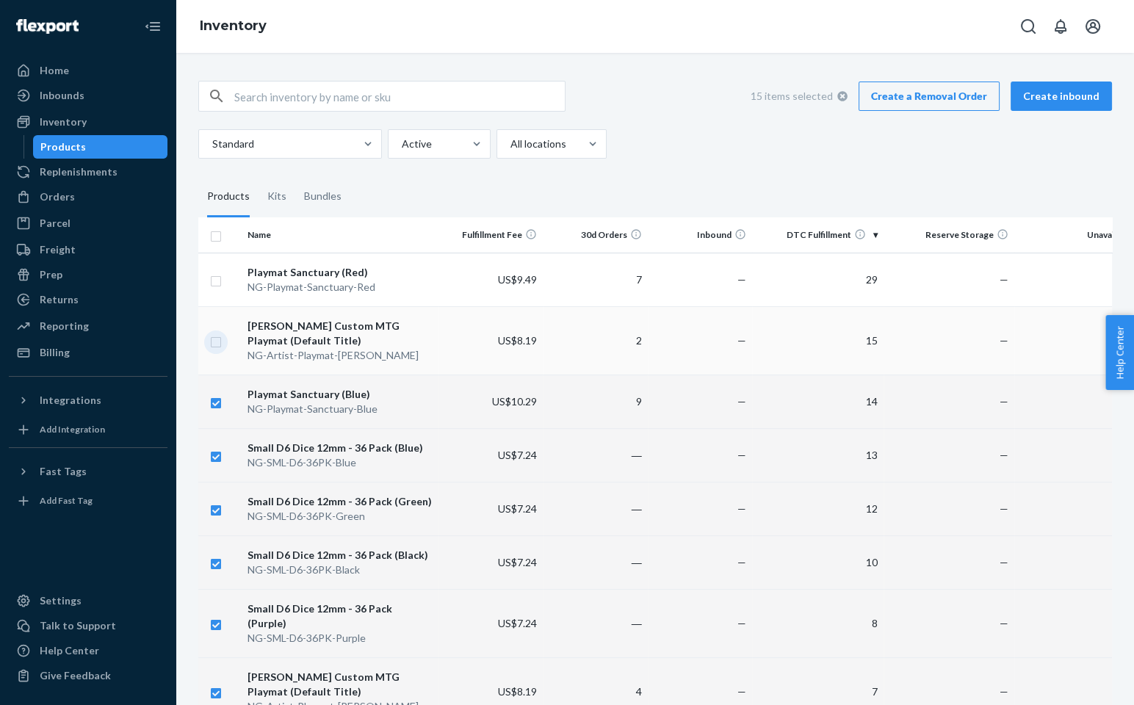
checkbox input "true"
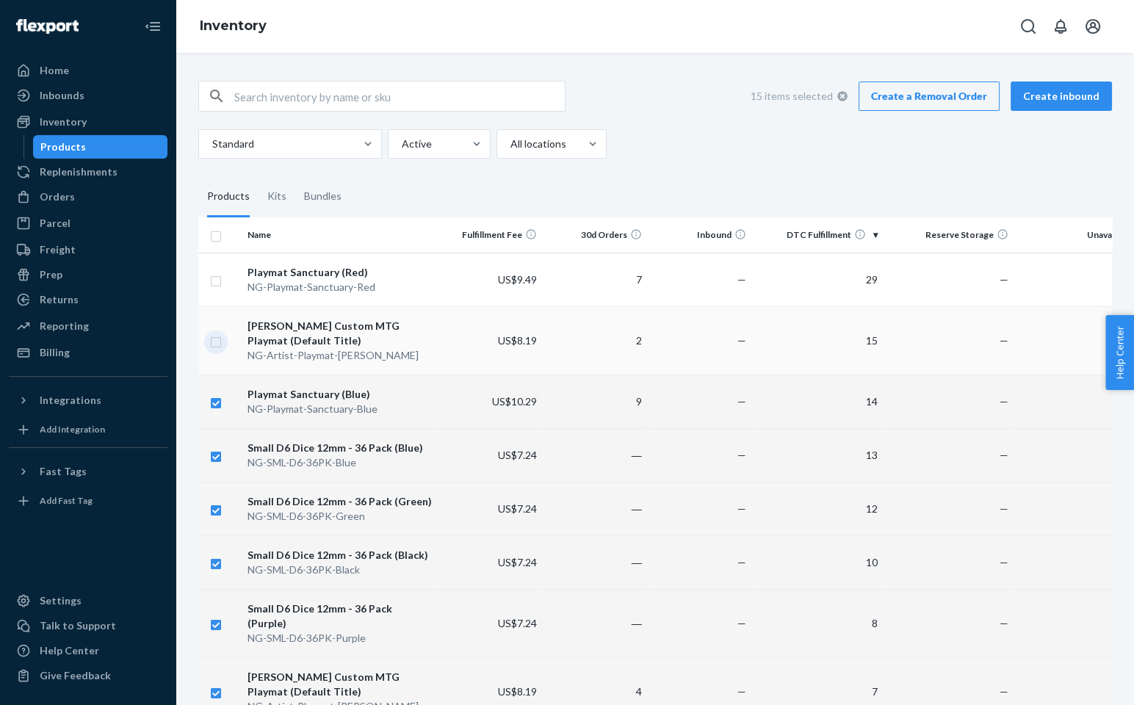
checkbox input "true"
click at [219, 282] on input "checkbox" at bounding box center [216, 279] width 12 height 15
checkbox input "true"
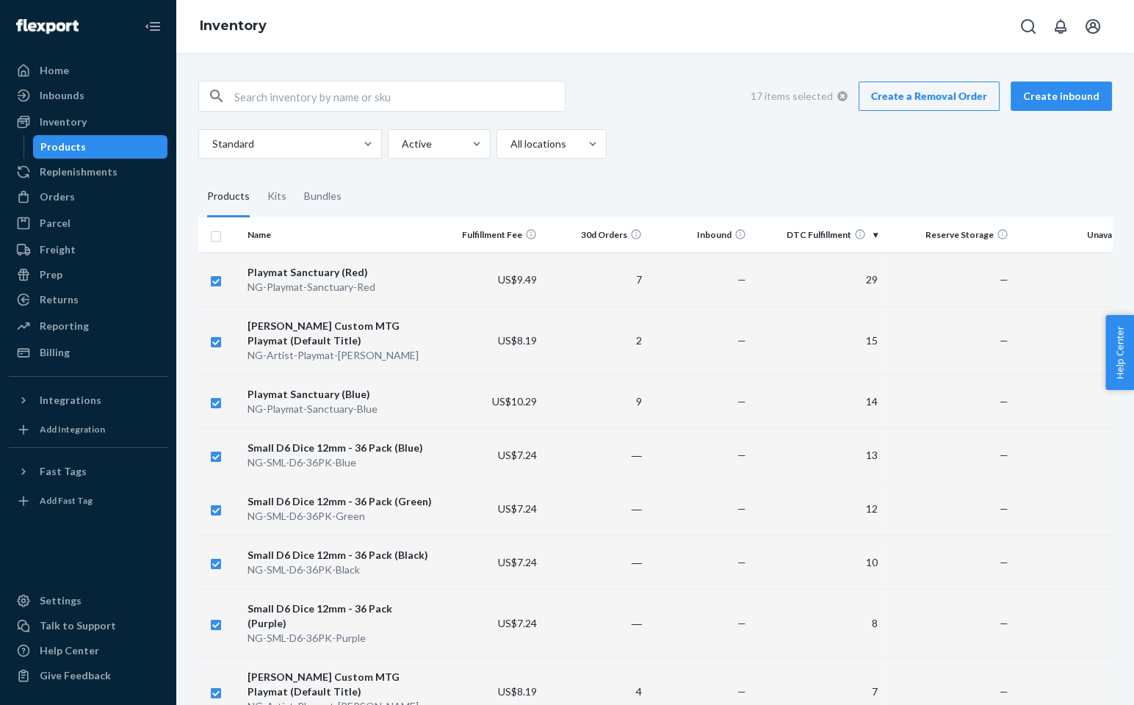
checkbox input "true"
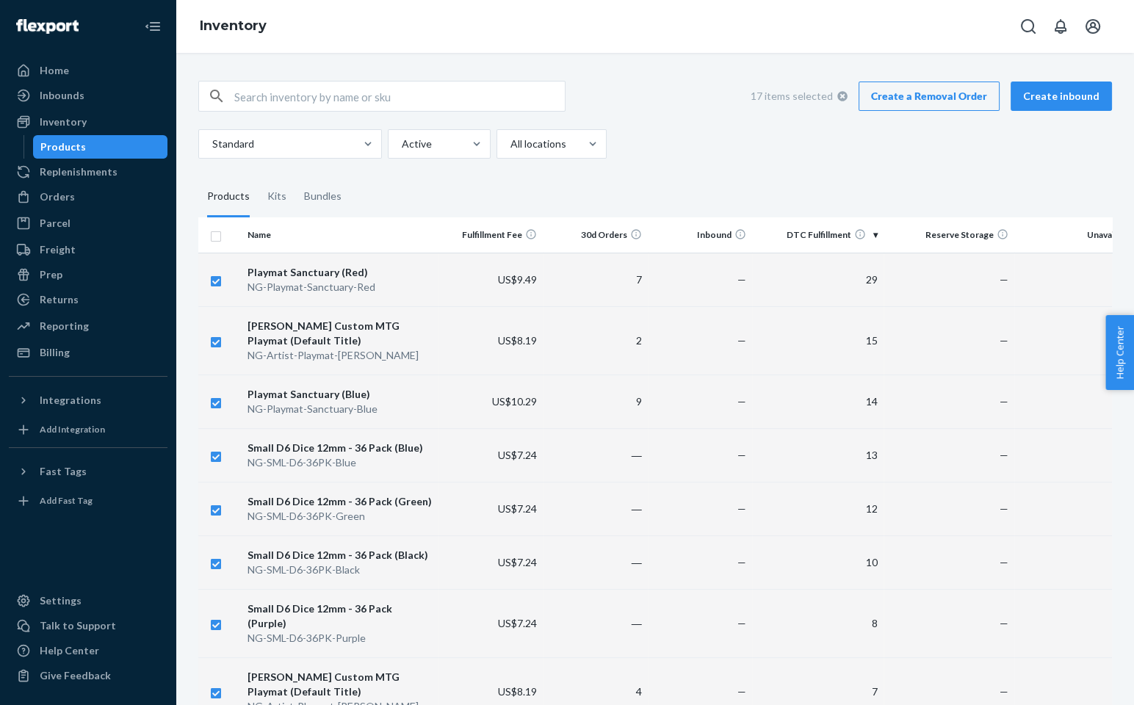
checkbox input "true"
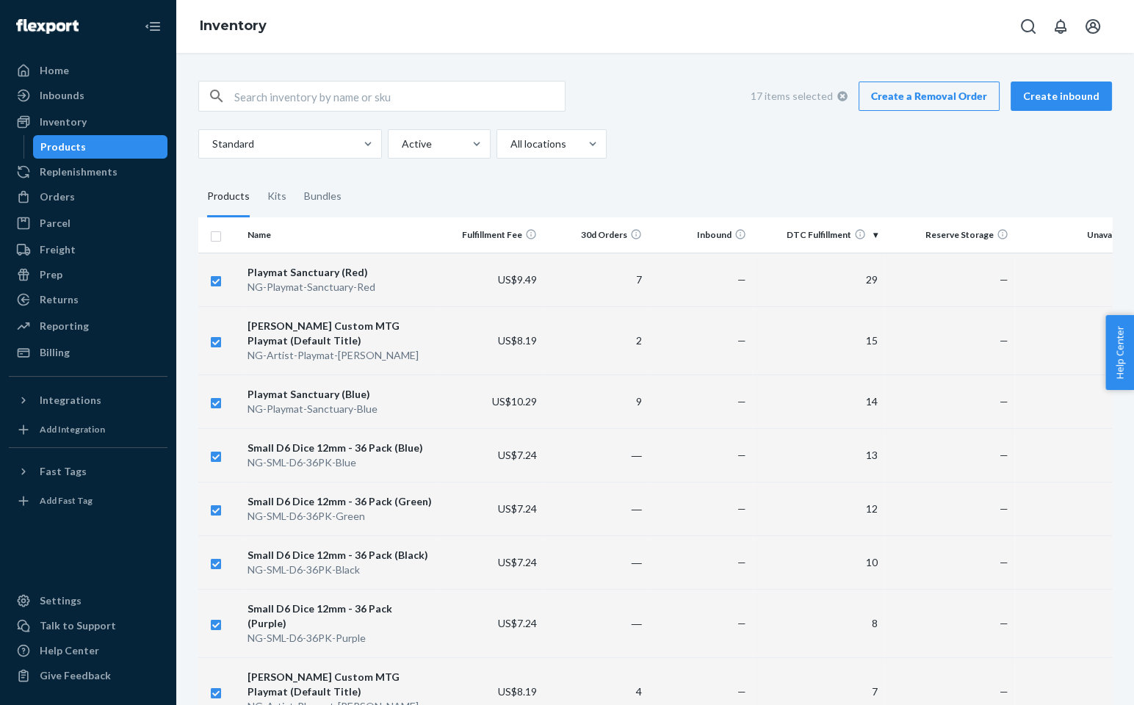
checkbox input "true"
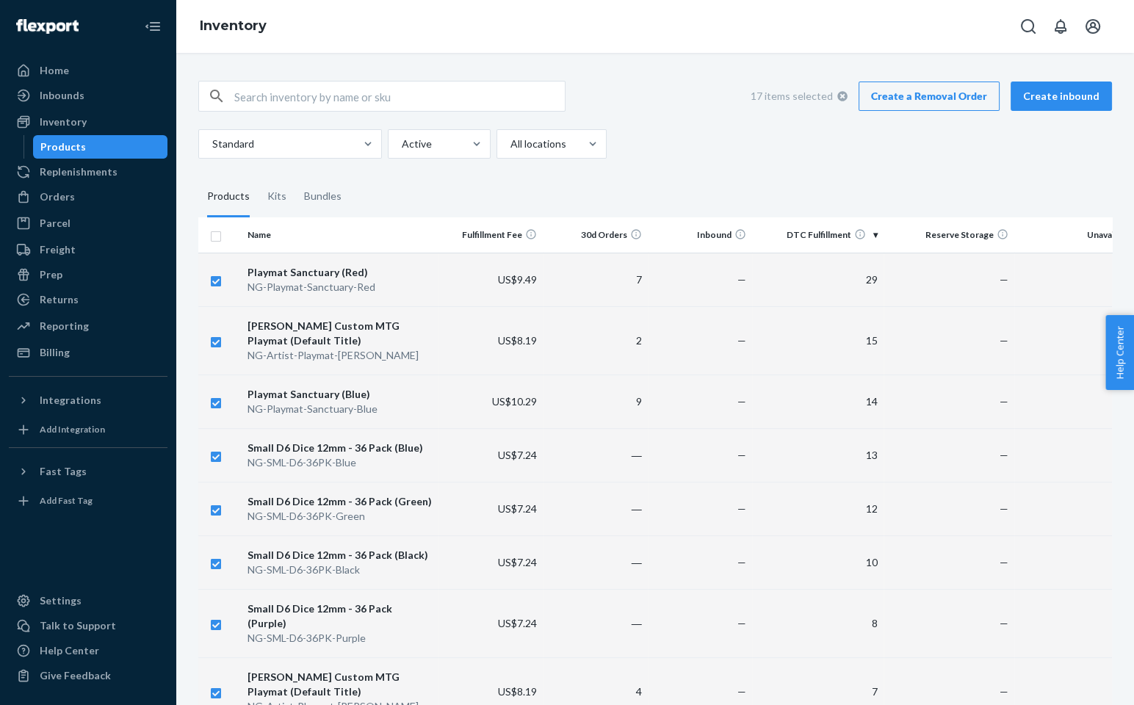
checkbox input "true"
click at [904, 101] on link "Create a Removal Order" at bounding box center [929, 96] width 141 height 29
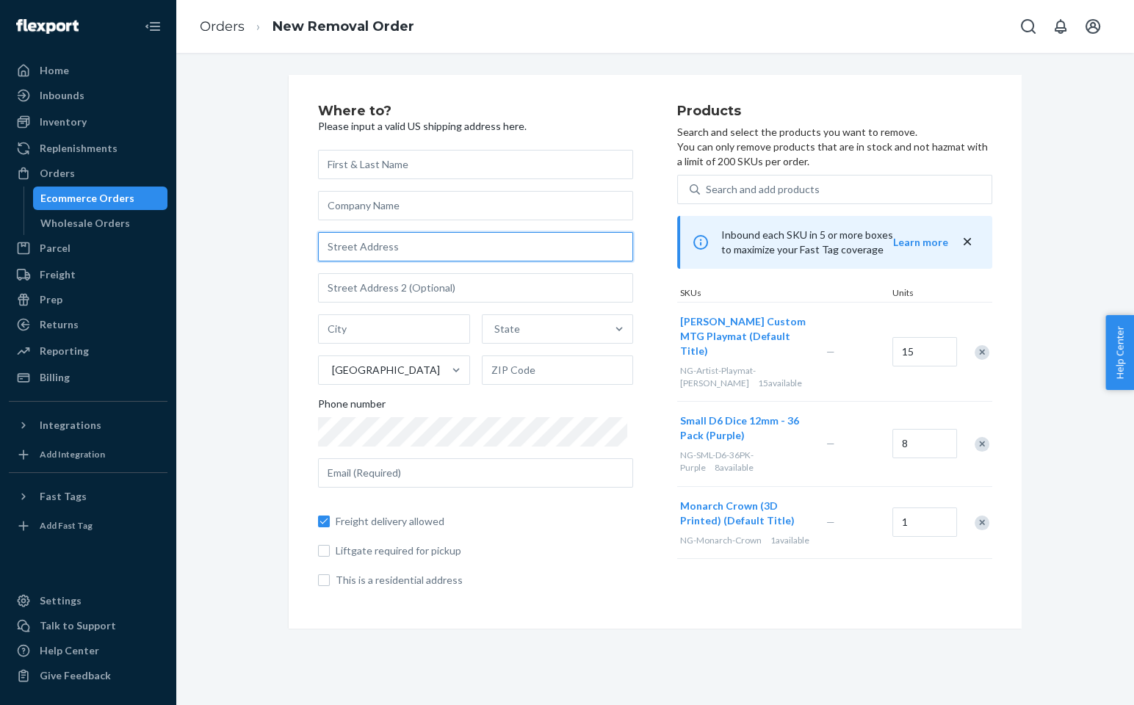
click at [336, 247] on input "text" at bounding box center [475, 246] width 315 height 29
paste input "1076 Le Amron Dr"
type input "1076 Le Amron Dr"
type input "Kingsport"
type input "37665"
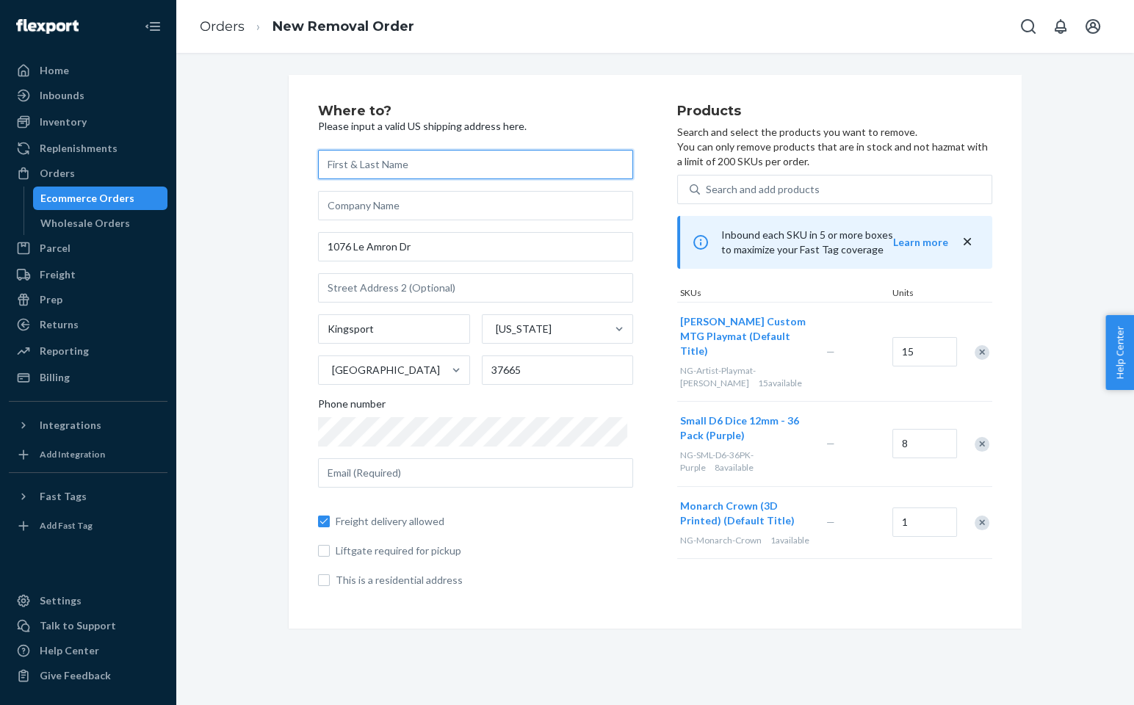
click at [416, 166] on input "text" at bounding box center [475, 164] width 315 height 29
paste input "[PERSON_NAME]"
type input "[PERSON_NAME]"
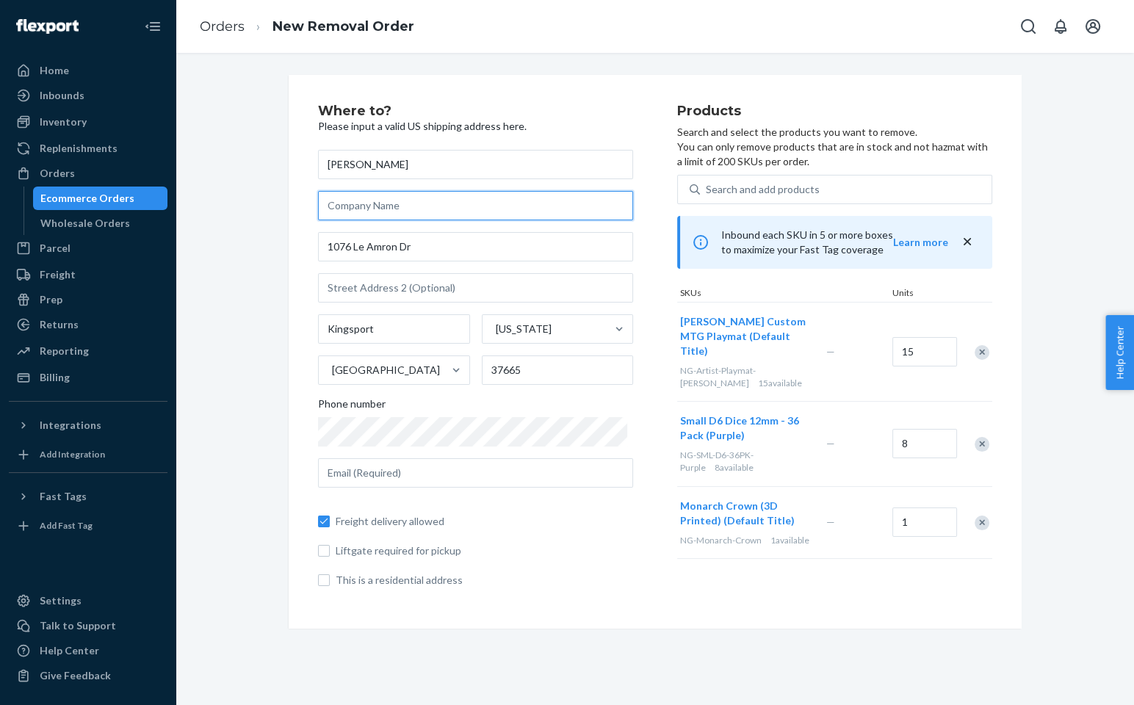
click at [444, 206] on input "text" at bounding box center [475, 205] width 315 height 29
paste input "Nerd Gear Gaming Inc."
type input "Nerd Gear Gaming Inc."
click at [311, 430] on div "Where to? Please input a valid US shipping address here. [PERSON_NAME] Nerd Gea…" at bounding box center [655, 352] width 733 height 554
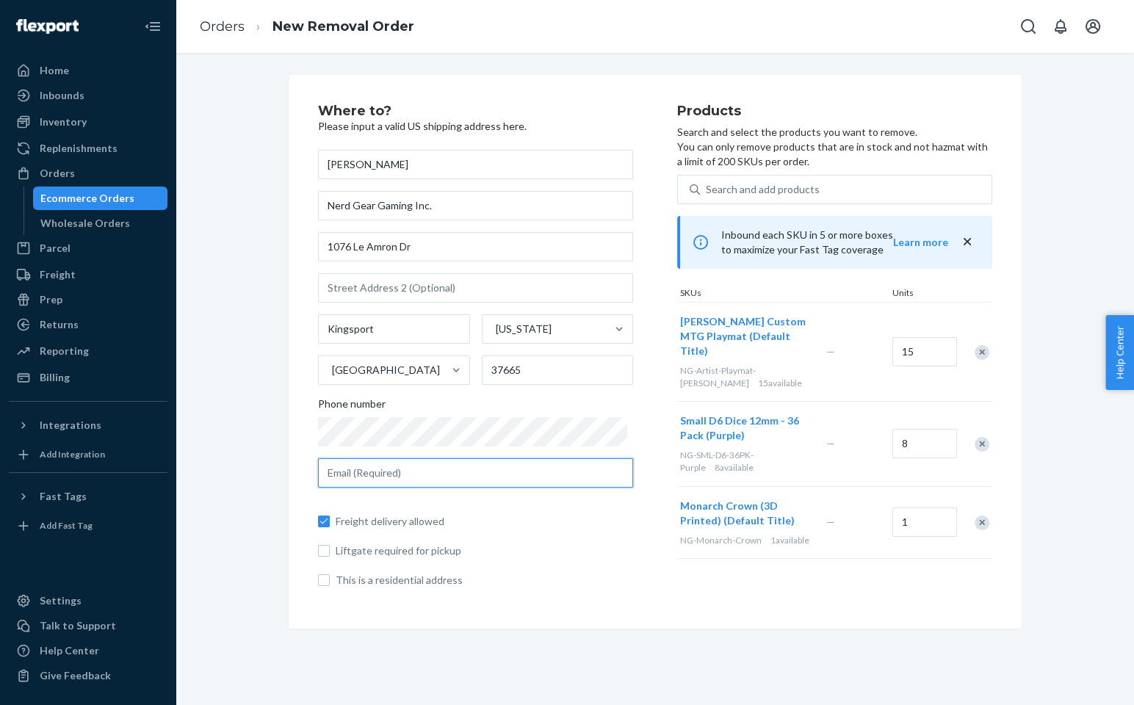
click at [447, 481] on input "text" at bounding box center [475, 472] width 315 height 29
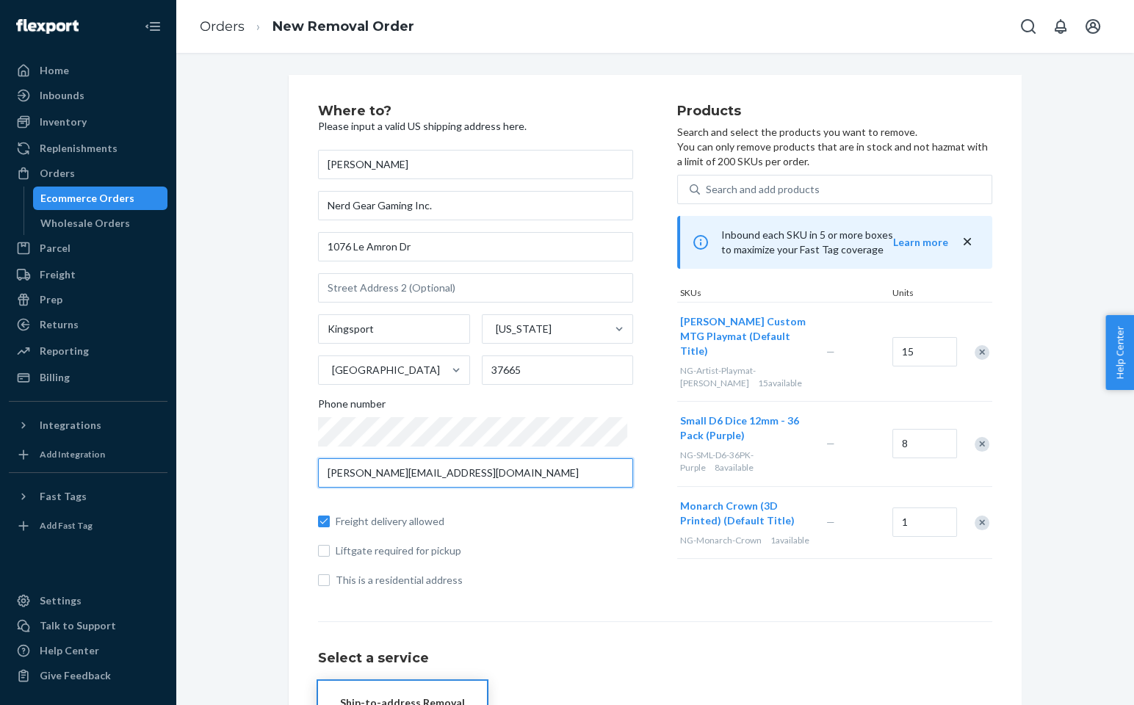
type input "[PERSON_NAME][EMAIL_ADDRESS][DOMAIN_NAME]"
click at [516, 555] on span "Liftgate required for pickup" at bounding box center [485, 551] width 298 height 15
click at [330, 555] on input "Liftgate required for pickup" at bounding box center [324, 551] width 12 height 12
checkbox input "true"
click at [397, 583] on span "This is a residential address" at bounding box center [485, 580] width 298 height 15
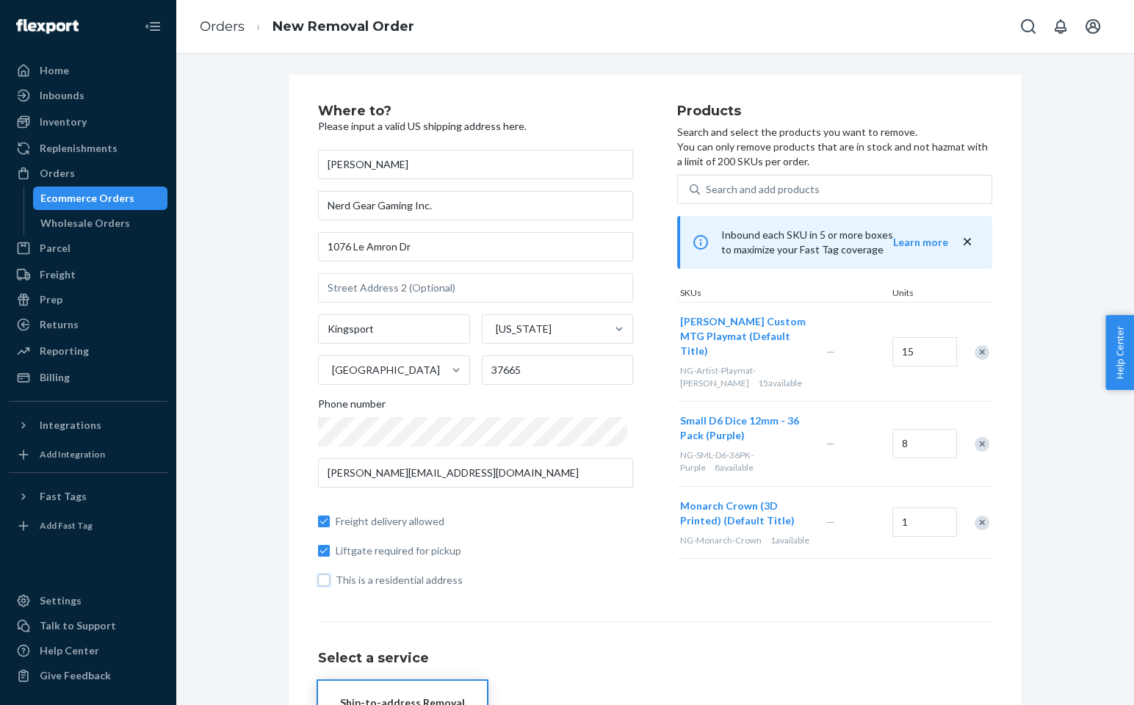
click at [330, 583] on input "This is a residential address" at bounding box center [324, 580] width 12 height 12
checkbox input "true"
click at [392, 552] on span "Liftgate required for pickup" at bounding box center [485, 551] width 298 height 15
click at [330, 552] on input "Liftgate required for pickup" at bounding box center [324, 551] width 12 height 12
checkbox input "false"
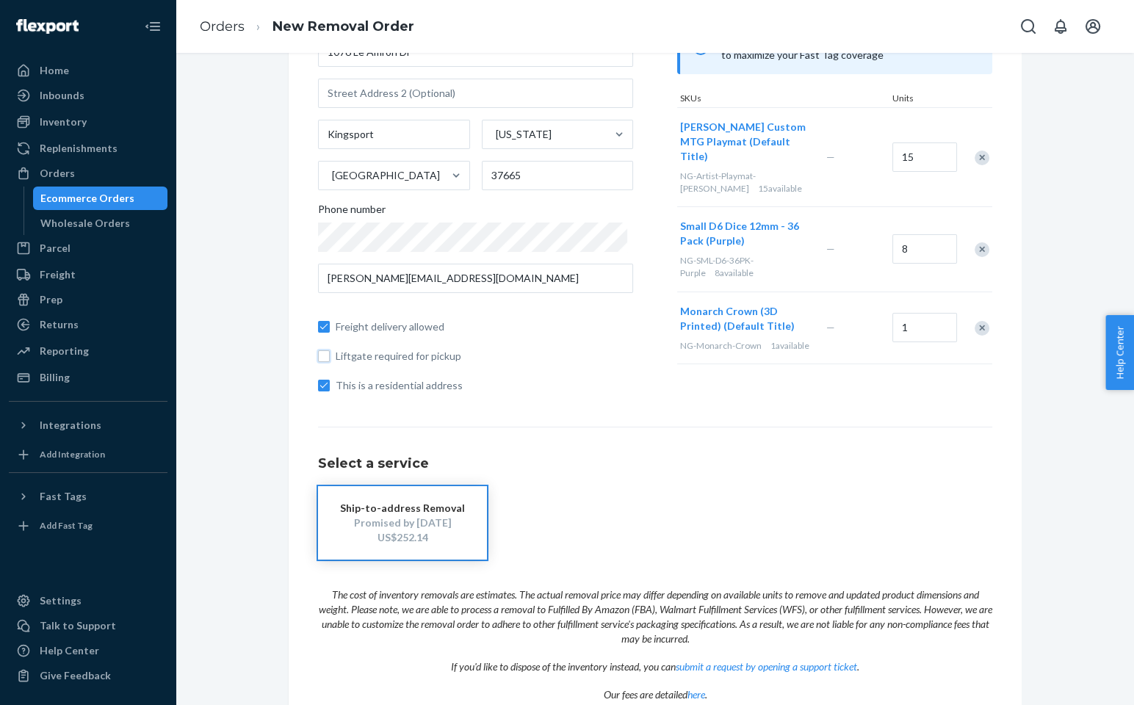
scroll to position [220, 0]
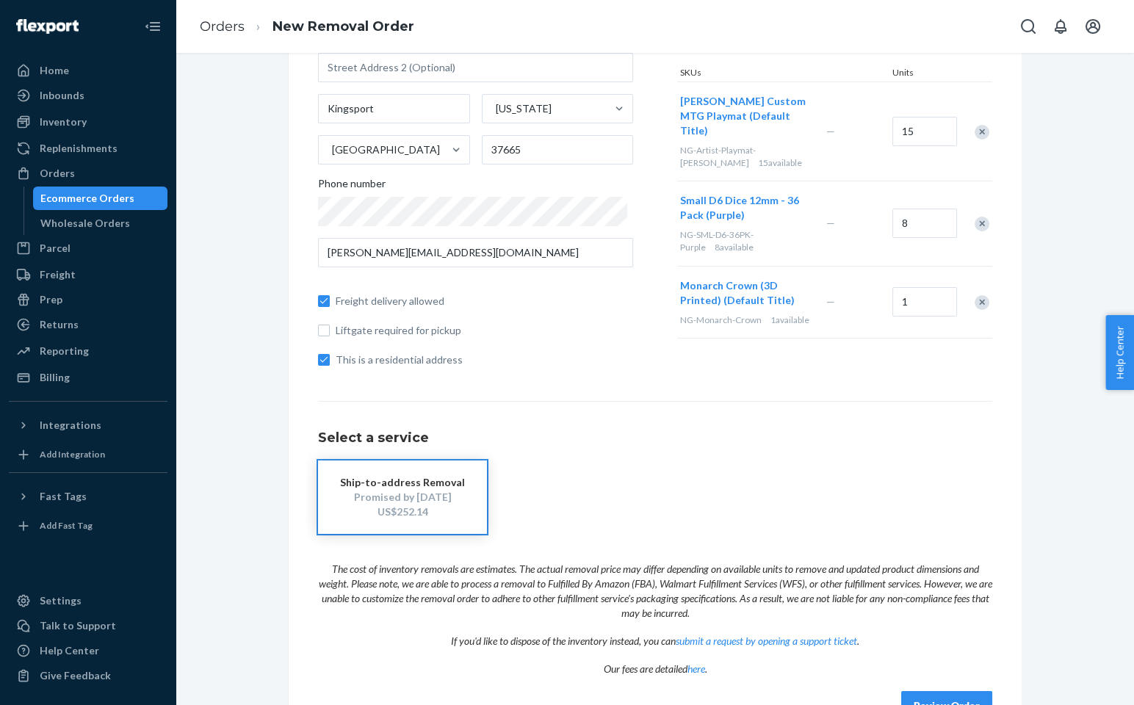
click at [399, 302] on span "Freight delivery allowed" at bounding box center [485, 301] width 298 height 15
click at [330, 302] on input "Freight delivery allowed" at bounding box center [324, 301] width 12 height 12
checkbox input "false"
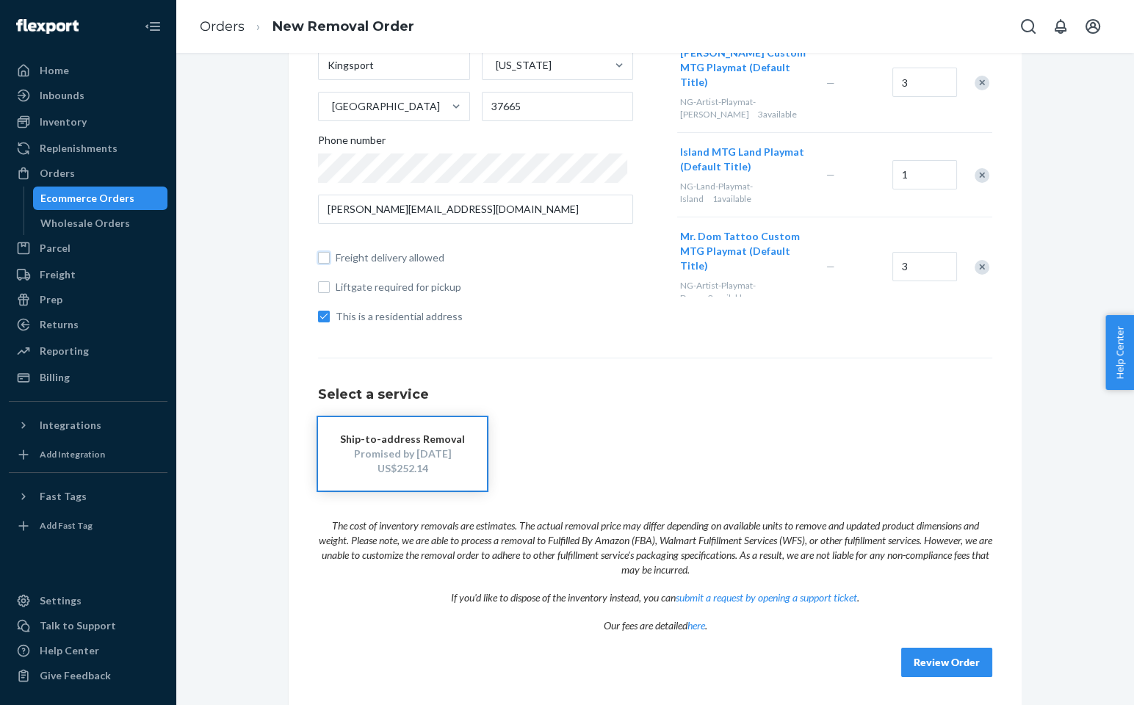
scroll to position [264, 0]
click at [943, 661] on button "Review Order" at bounding box center [946, 661] width 91 height 29
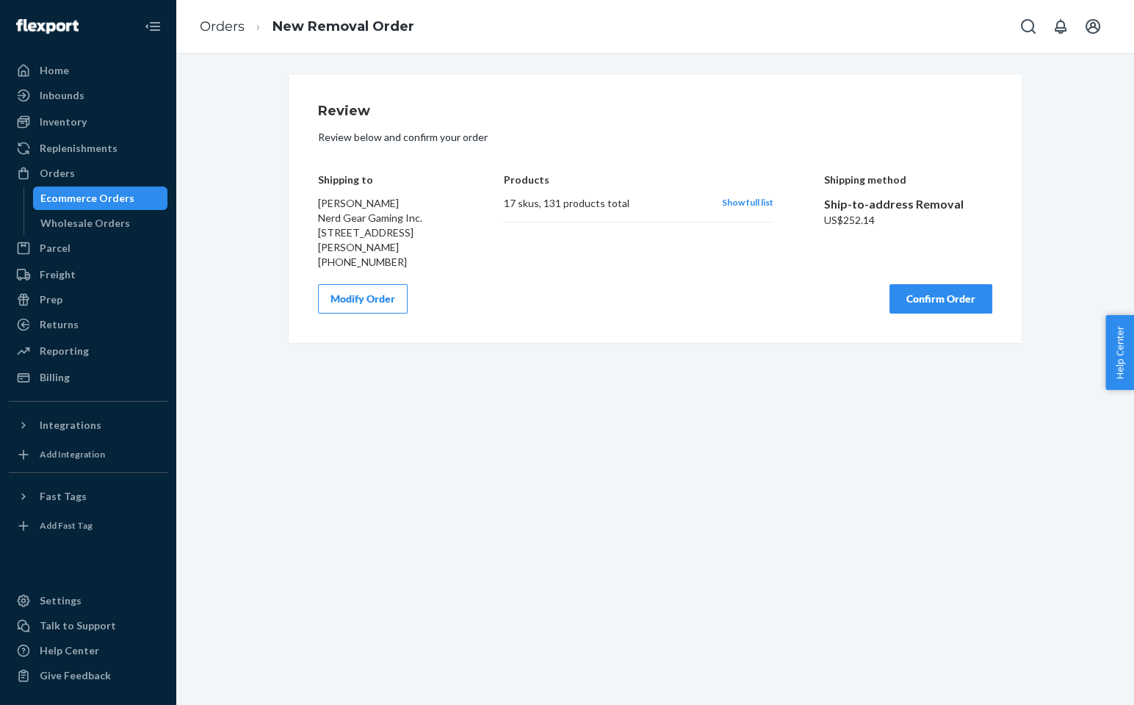
scroll to position [0, 0]
click at [929, 303] on button "Confirm Order" at bounding box center [941, 298] width 103 height 29
